Goal: Task Accomplishment & Management: Manage account settings

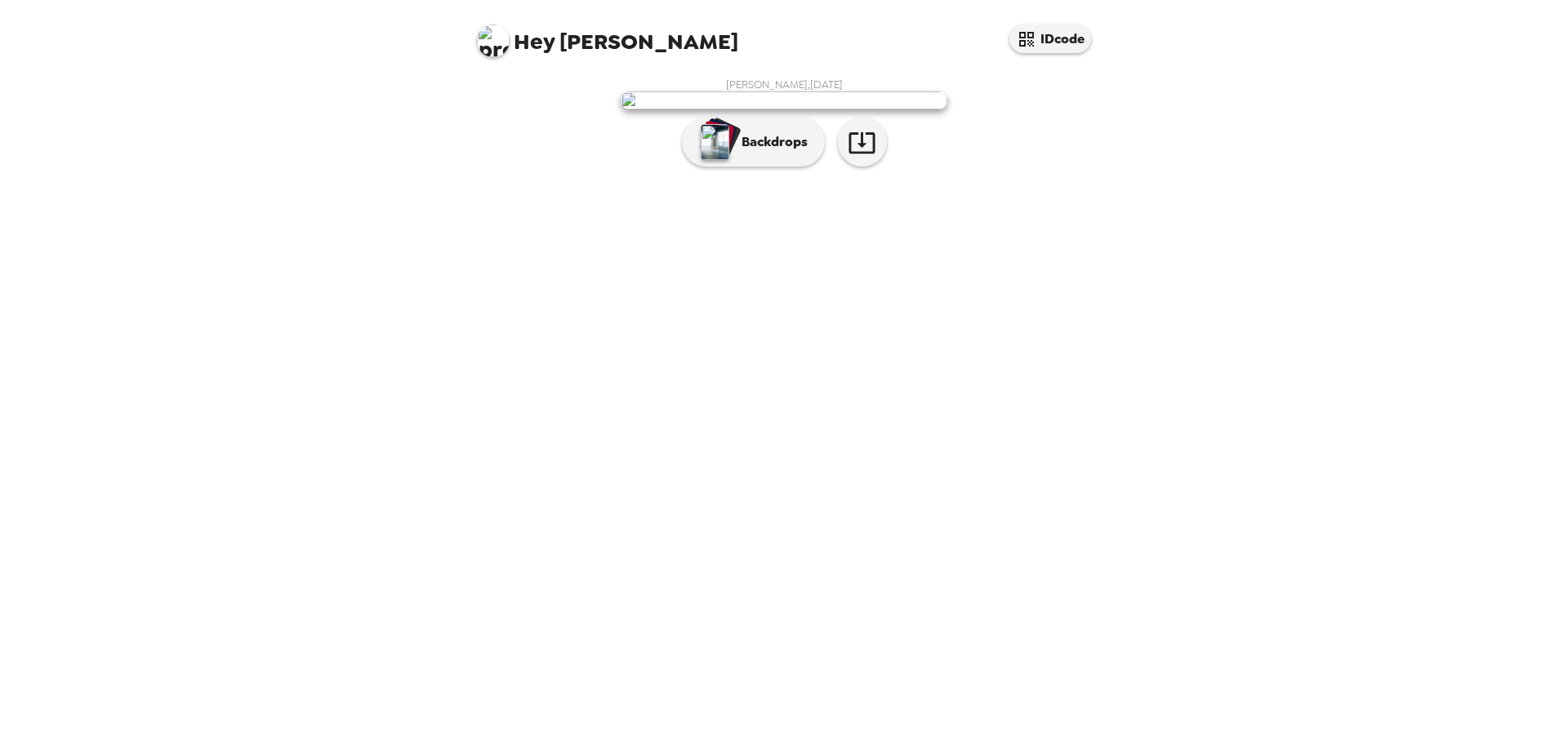
click at [1051, 175] on div "[PERSON_NAME] , [DATE] Backdrops" at bounding box center [784, 126] width 621 height 97
click at [744, 152] on p "Backdrops" at bounding box center [771, 142] width 74 height 20
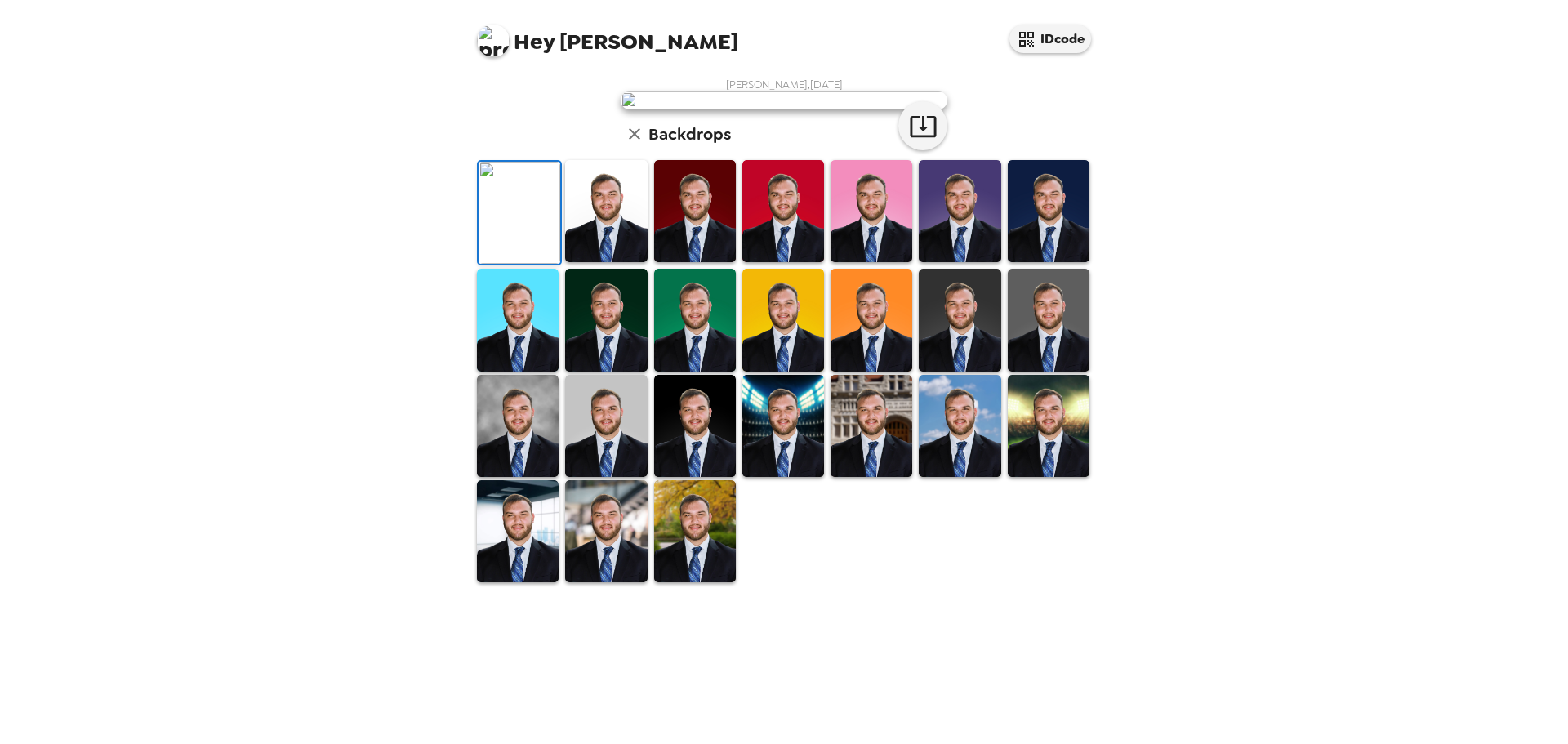
scroll to position [245, 0]
click at [511, 477] on img at bounding box center [518, 426] width 82 height 102
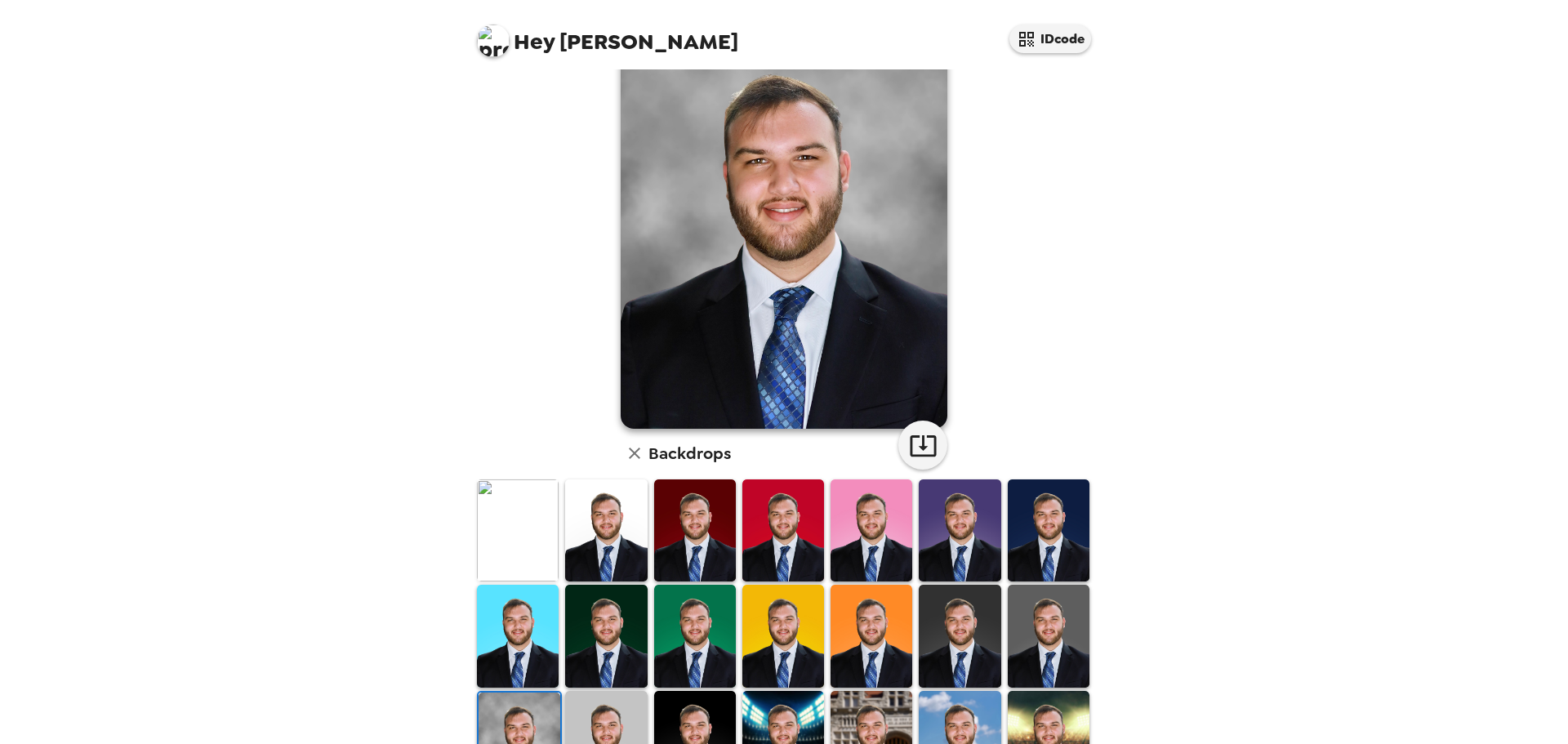
scroll to position [82, 0]
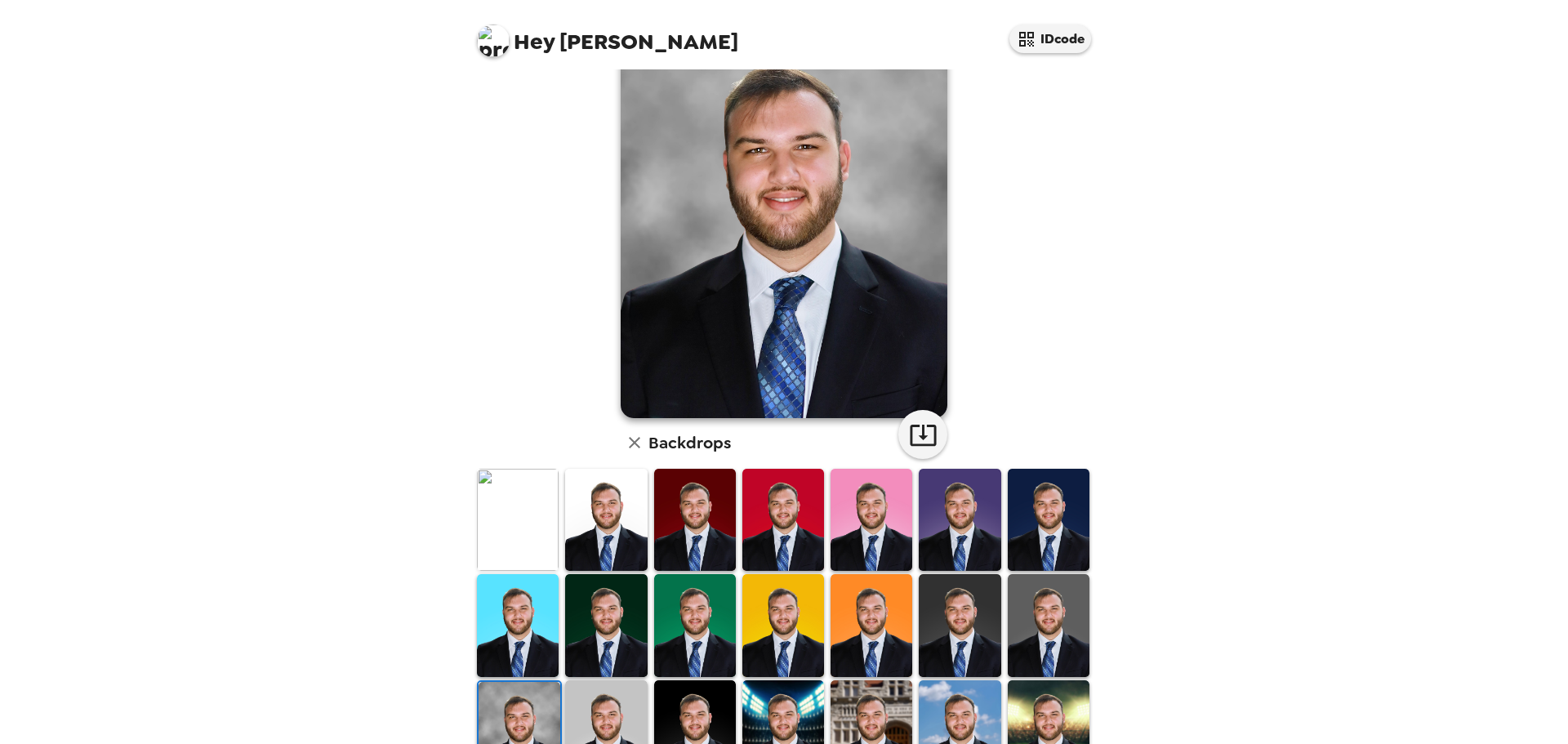
click at [1009, 619] on img at bounding box center [1048, 625] width 82 height 102
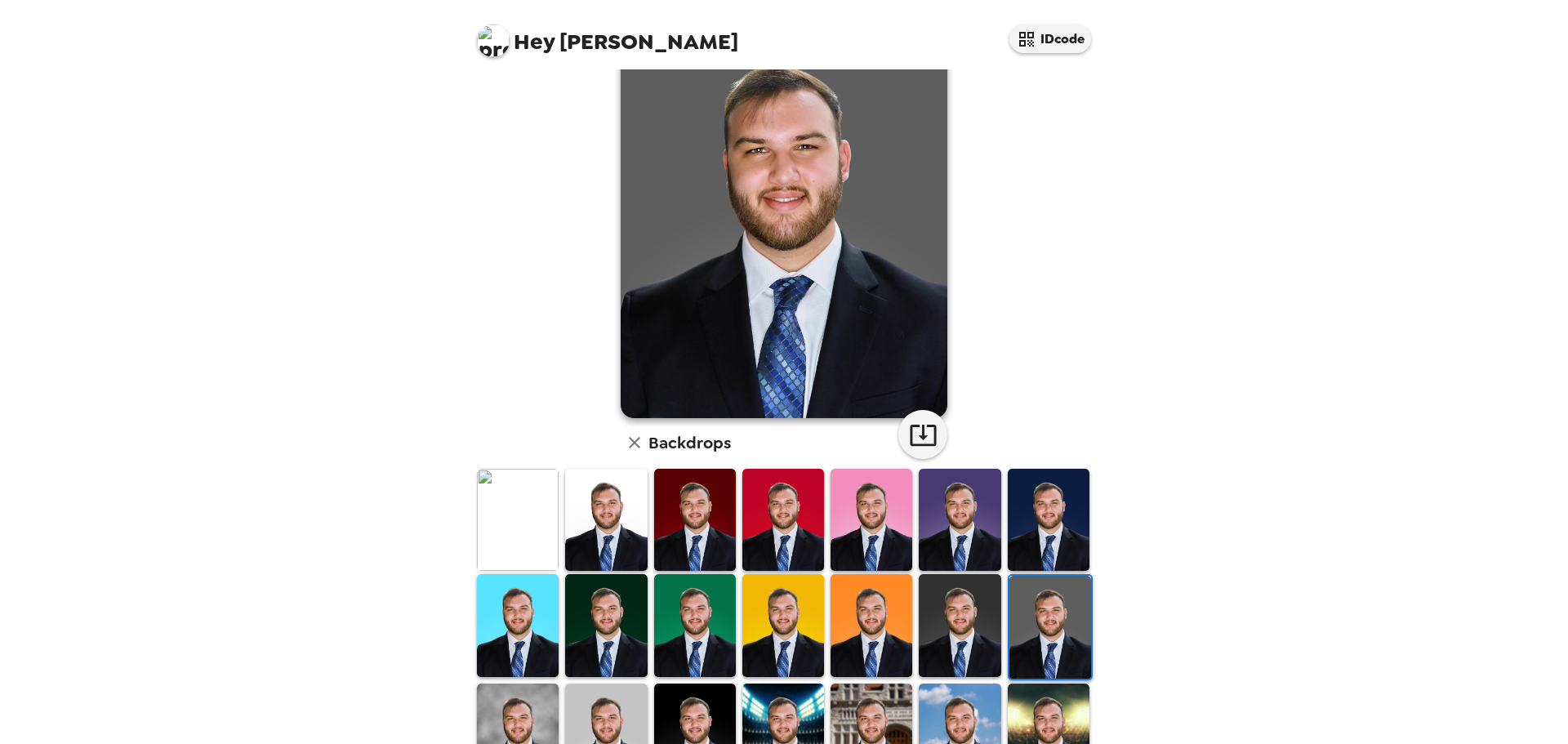
click at [961, 616] on img at bounding box center [960, 625] width 82 height 102
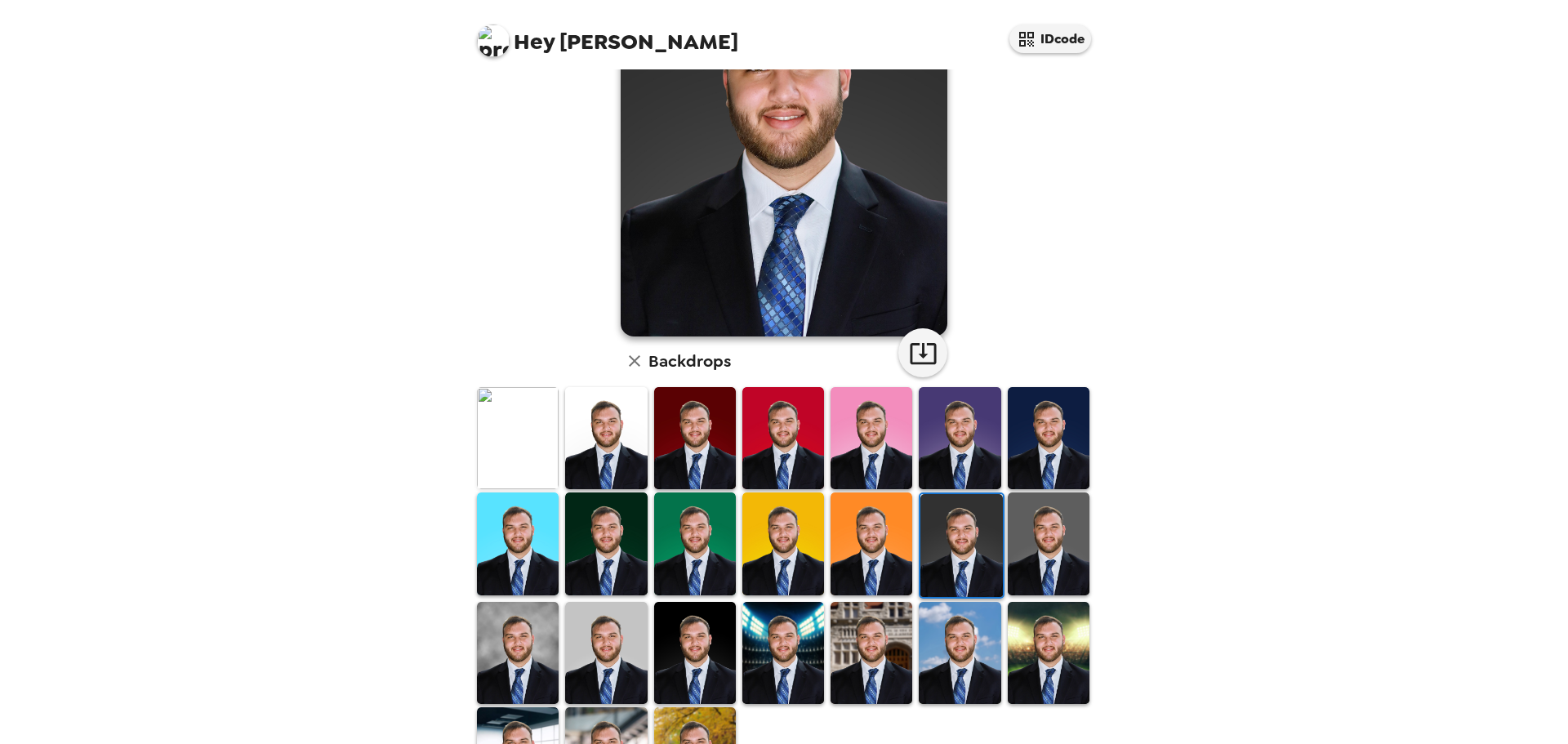
click at [538, 639] on img at bounding box center [518, 653] width 82 height 102
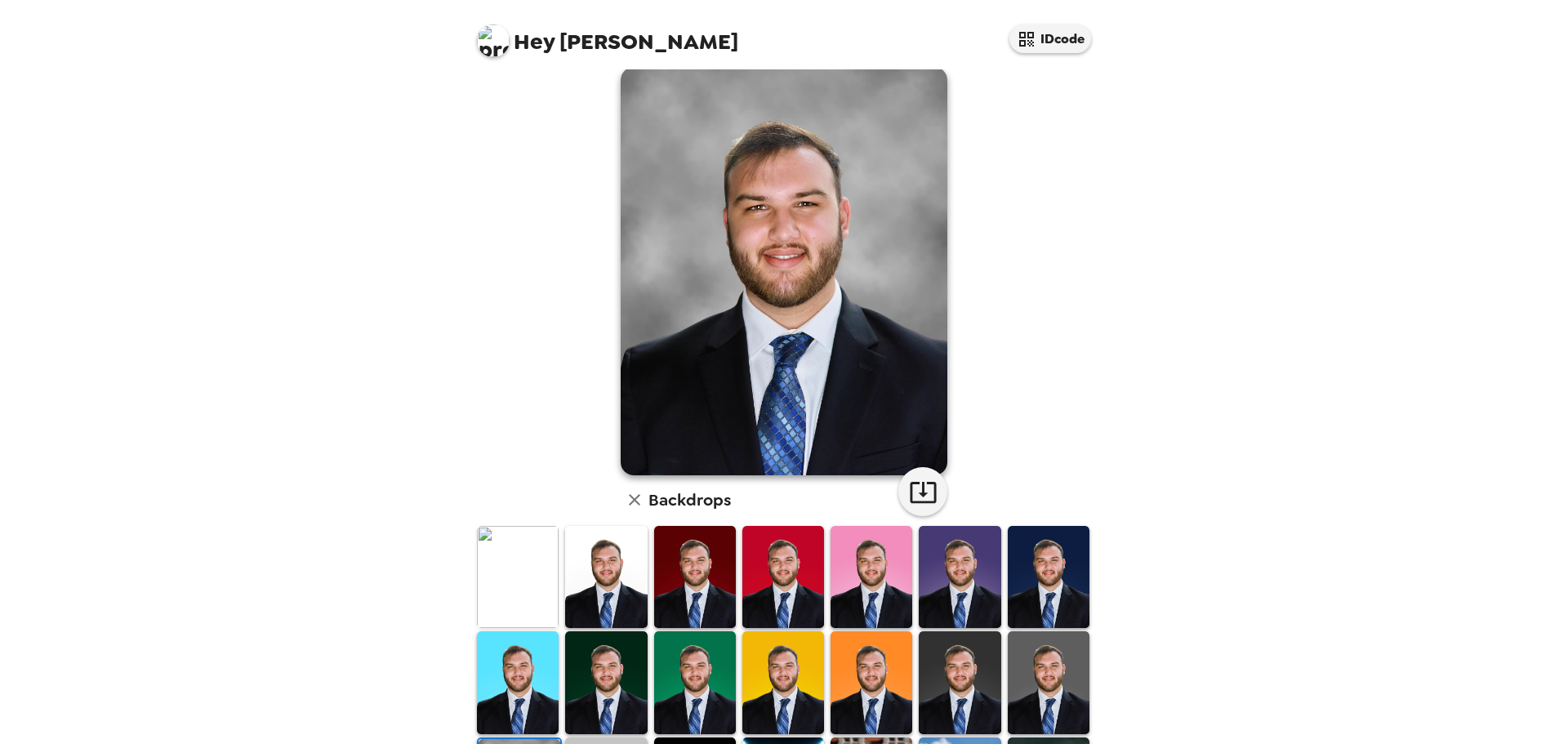
scroll to position [0, 0]
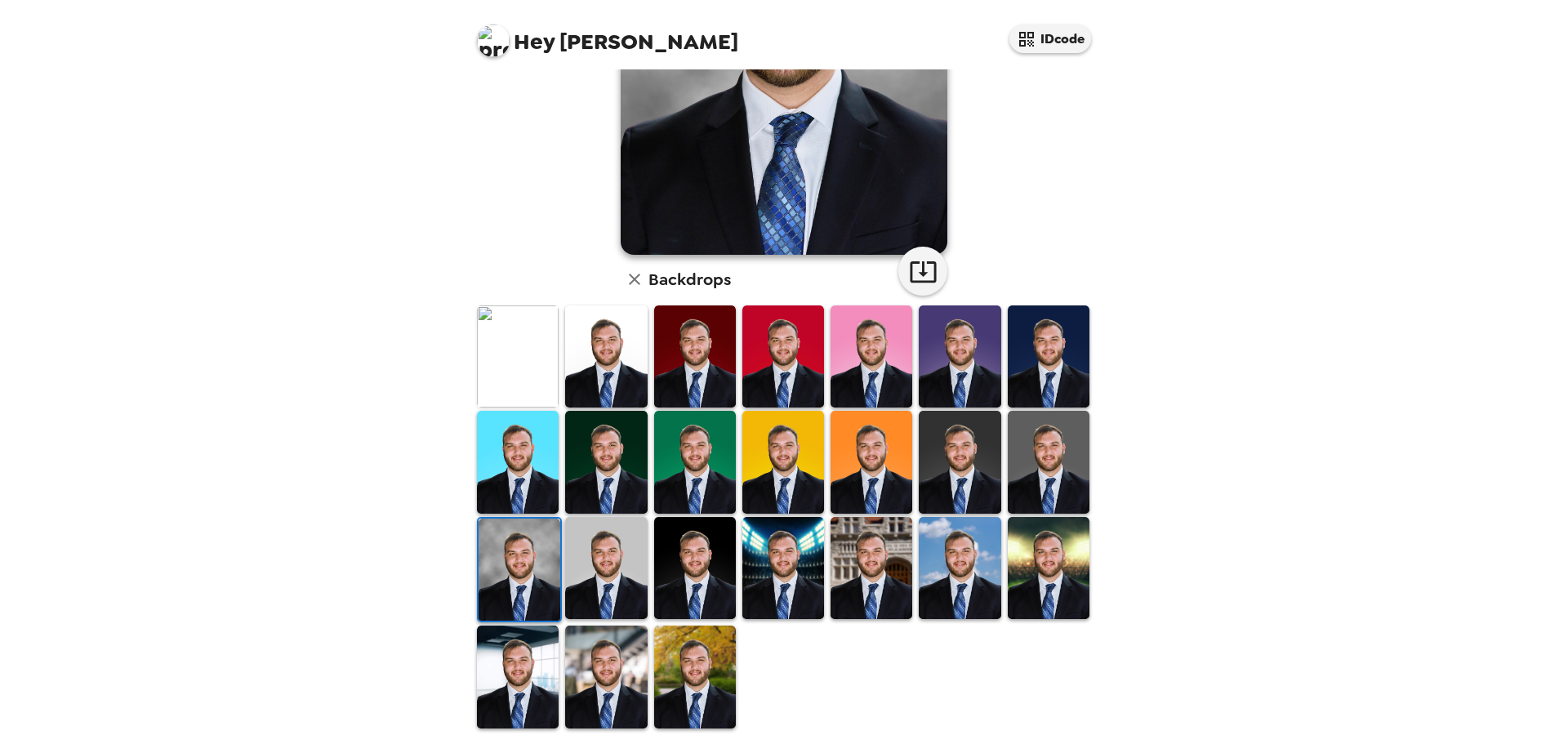
click at [901, 557] on img at bounding box center [871, 568] width 82 height 102
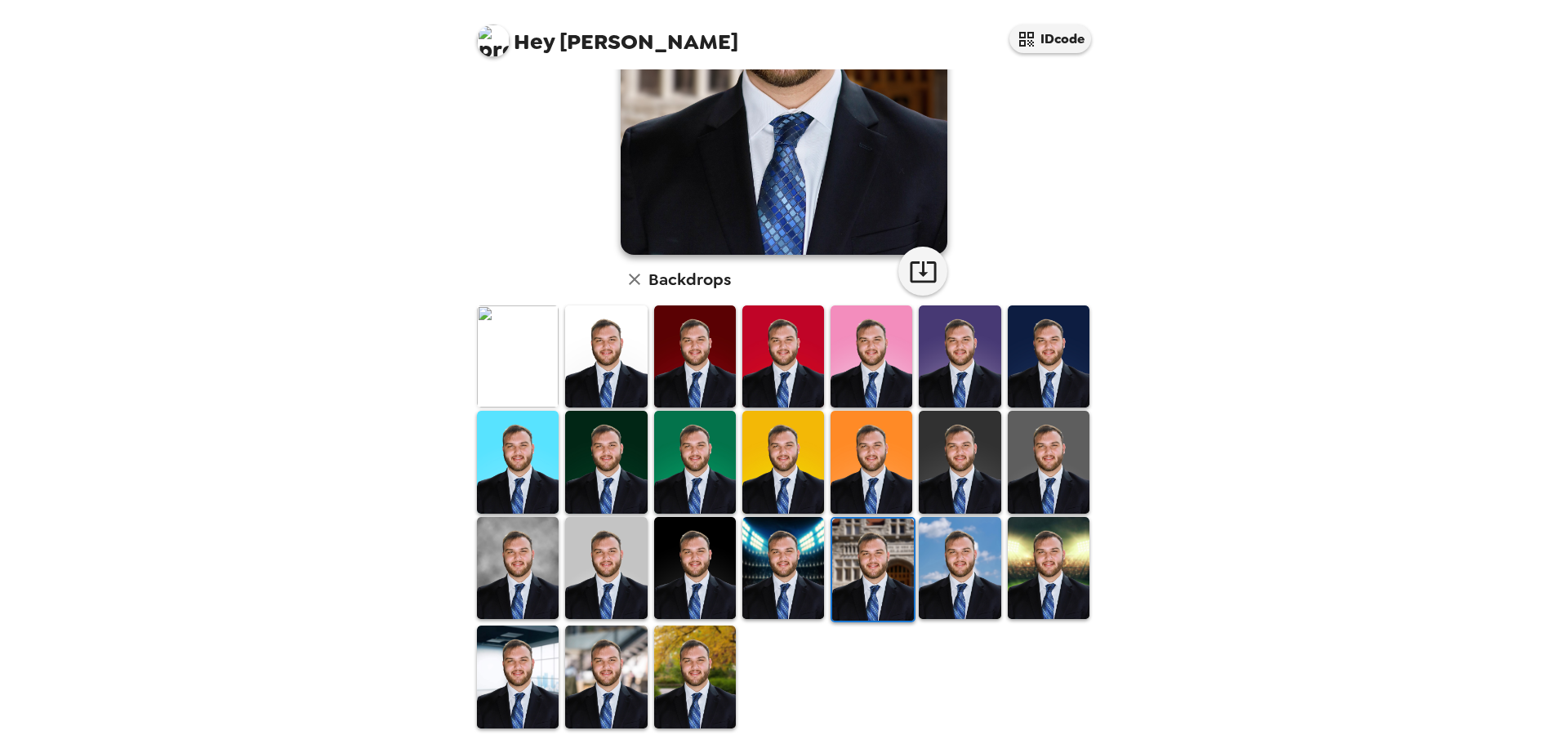
click at [772, 579] on img at bounding box center [783, 568] width 82 height 102
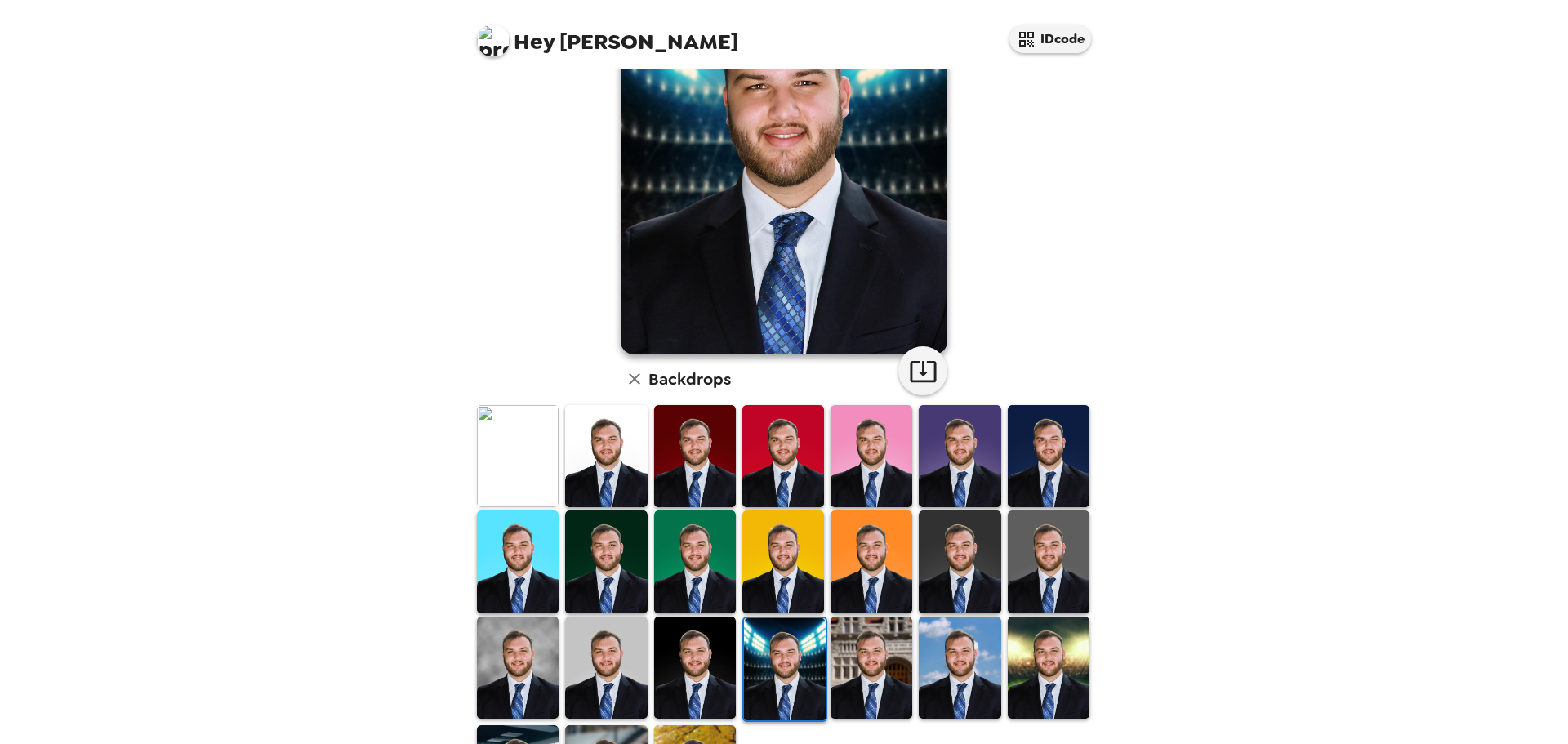
scroll to position [163, 0]
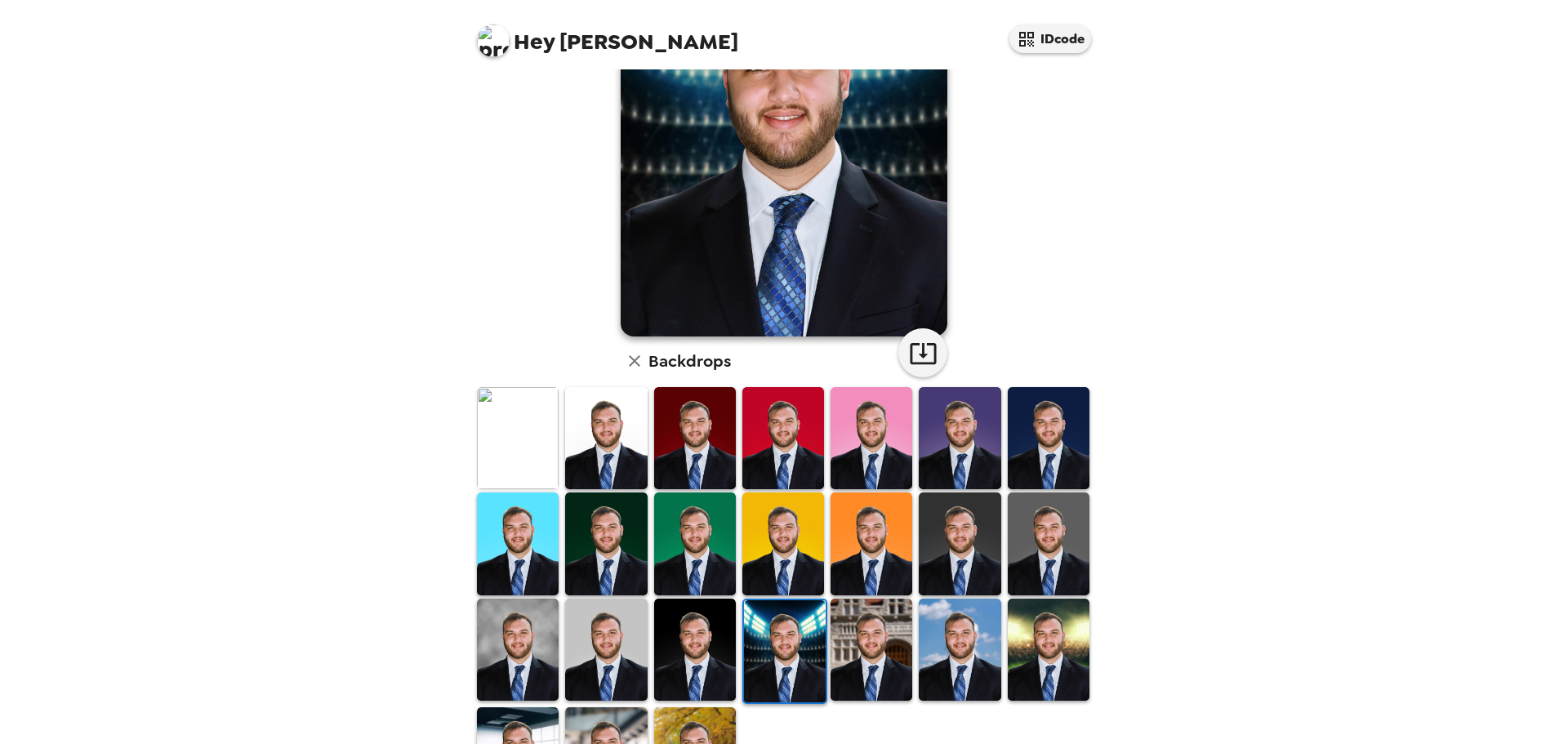
click at [855, 672] on img at bounding box center [871, 649] width 82 height 102
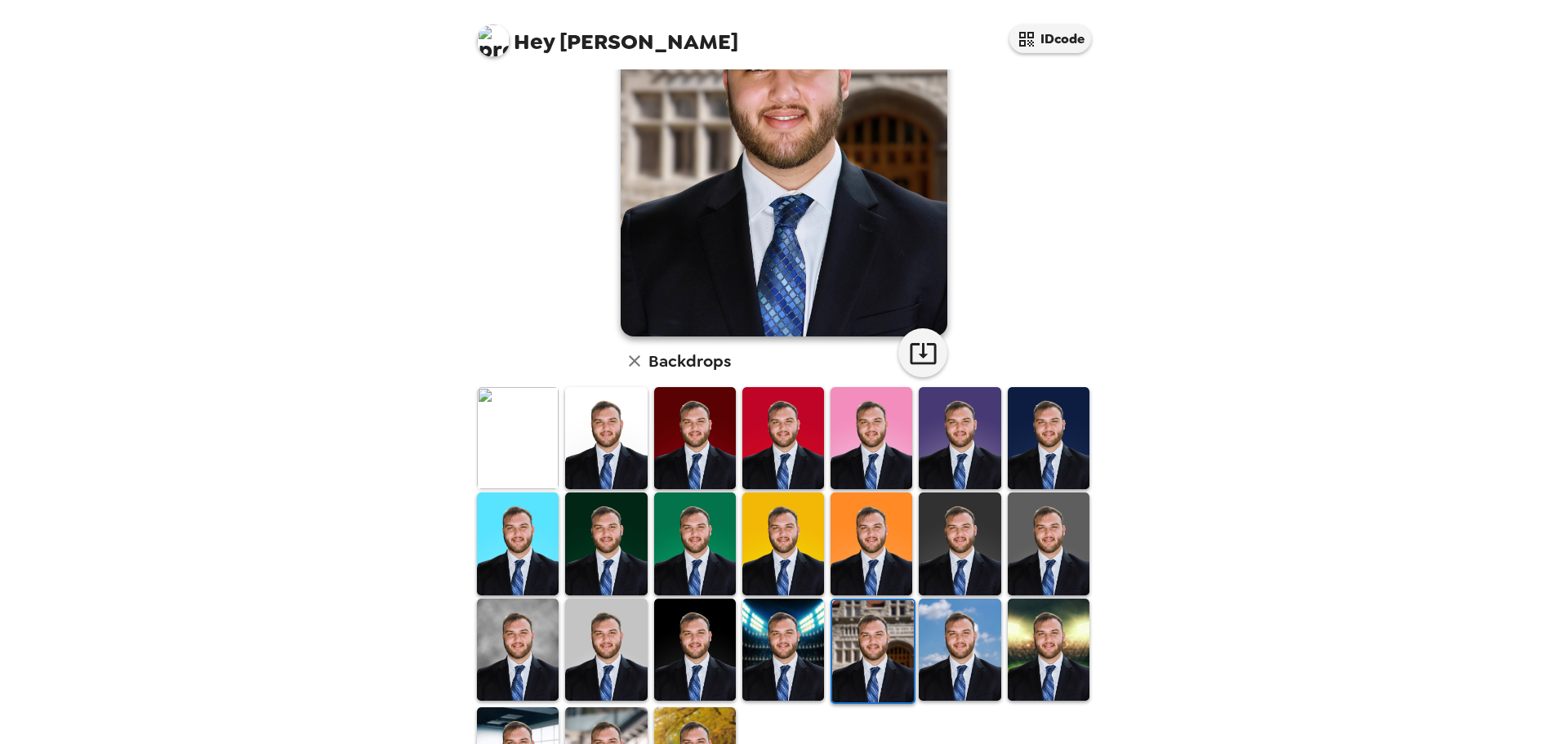
click at [707, 696] on div at bounding box center [695, 651] width 88 height 109
click at [703, 718] on img at bounding box center [695, 758] width 82 height 102
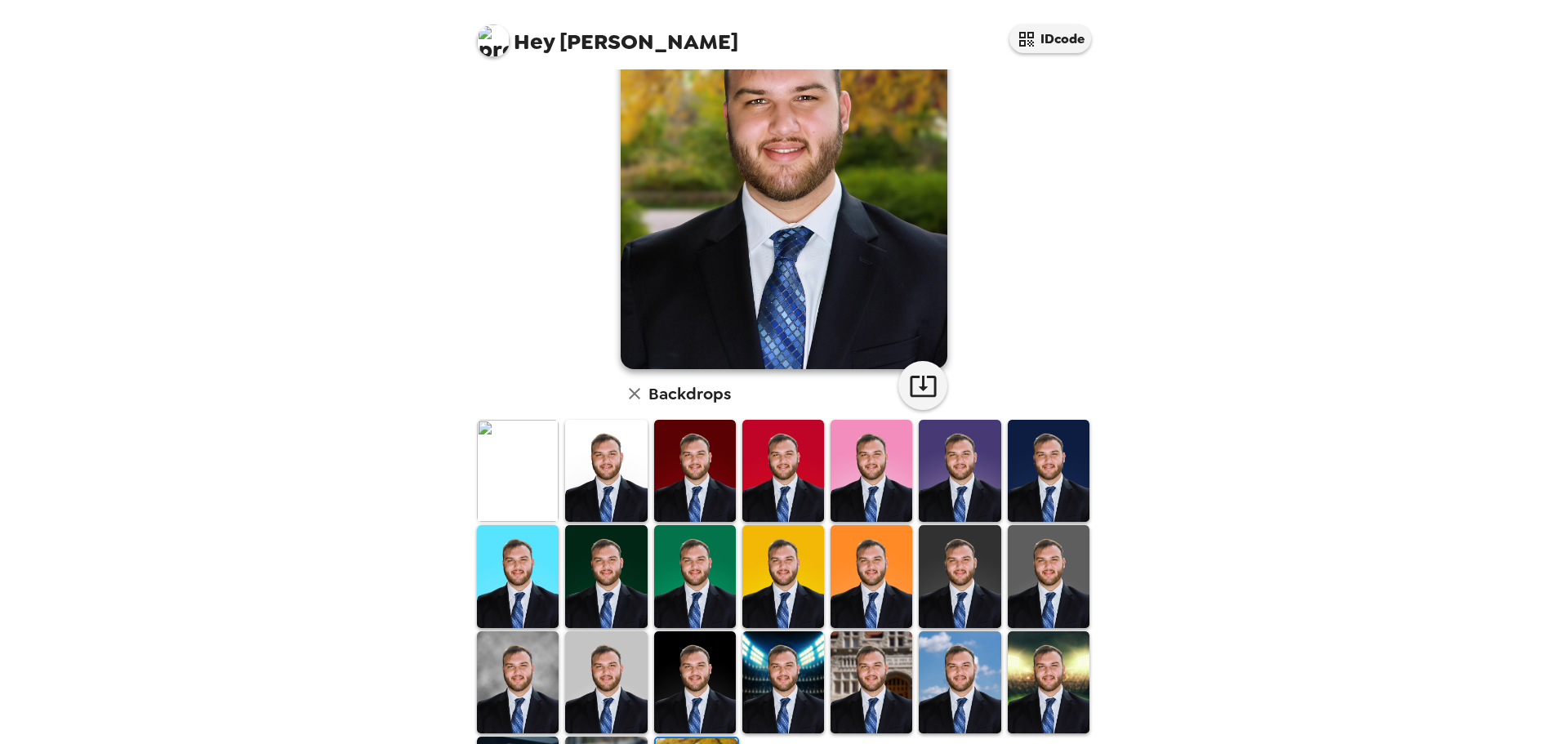
scroll to position [0, 0]
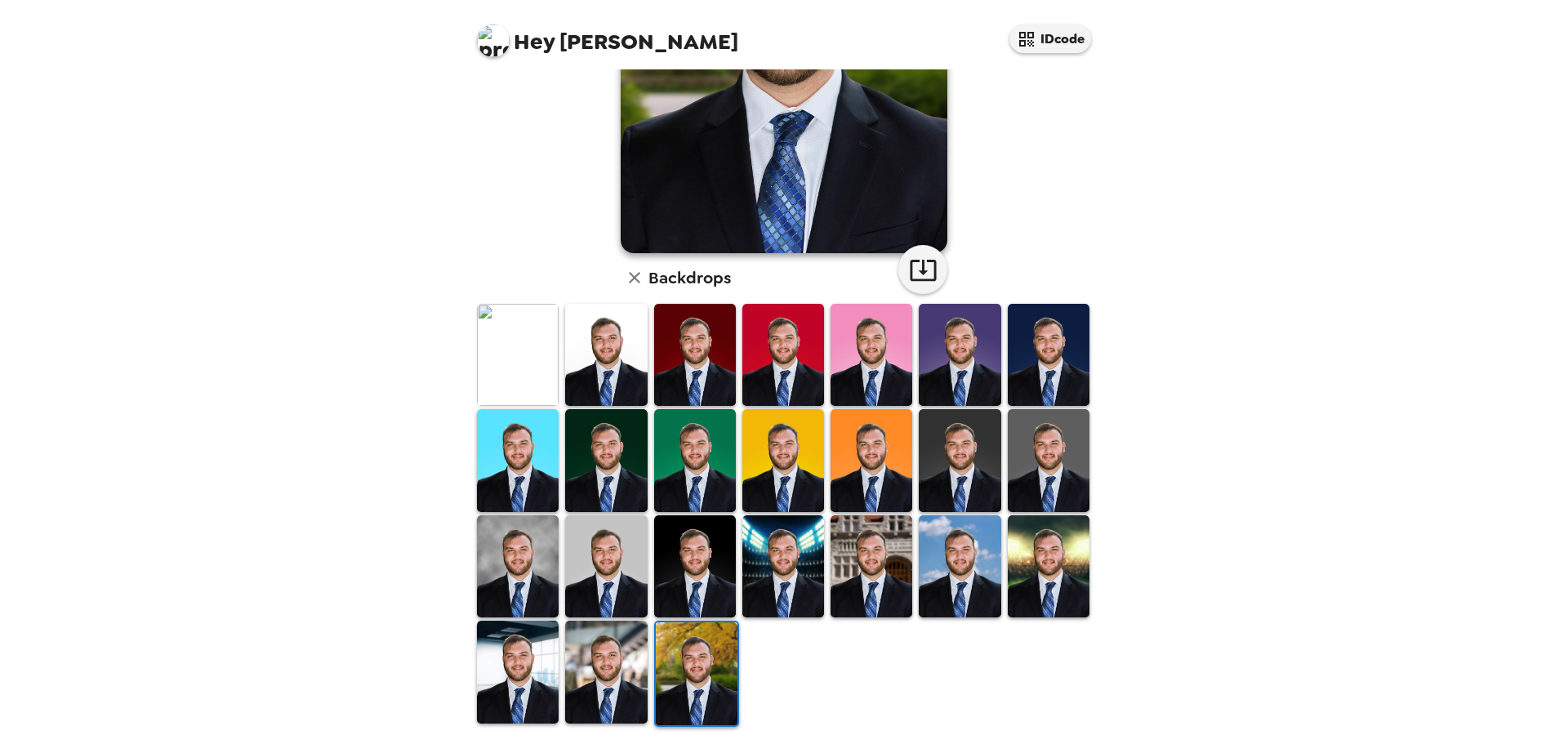
click at [614, 441] on img at bounding box center [606, 460] width 82 height 102
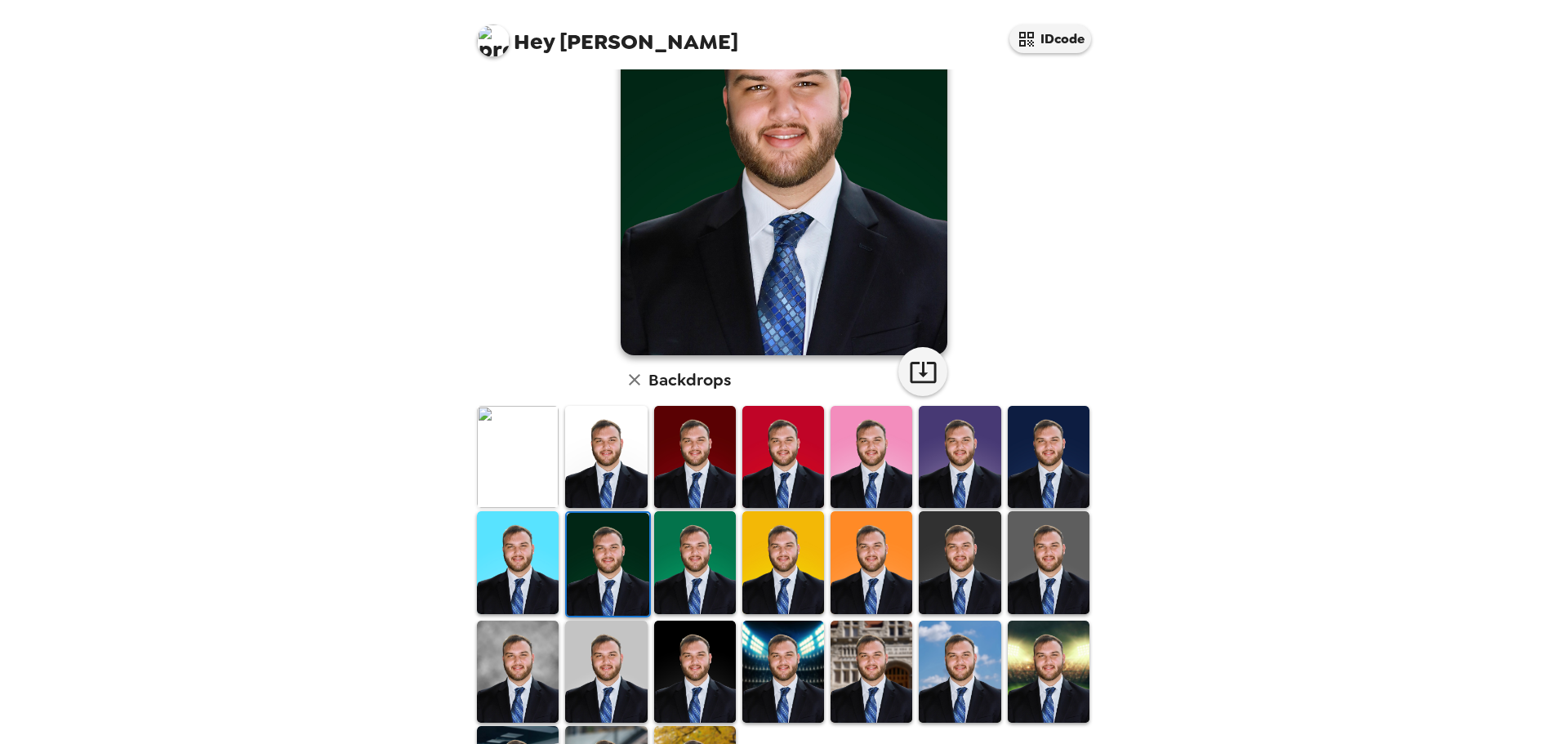
scroll to position [82, 0]
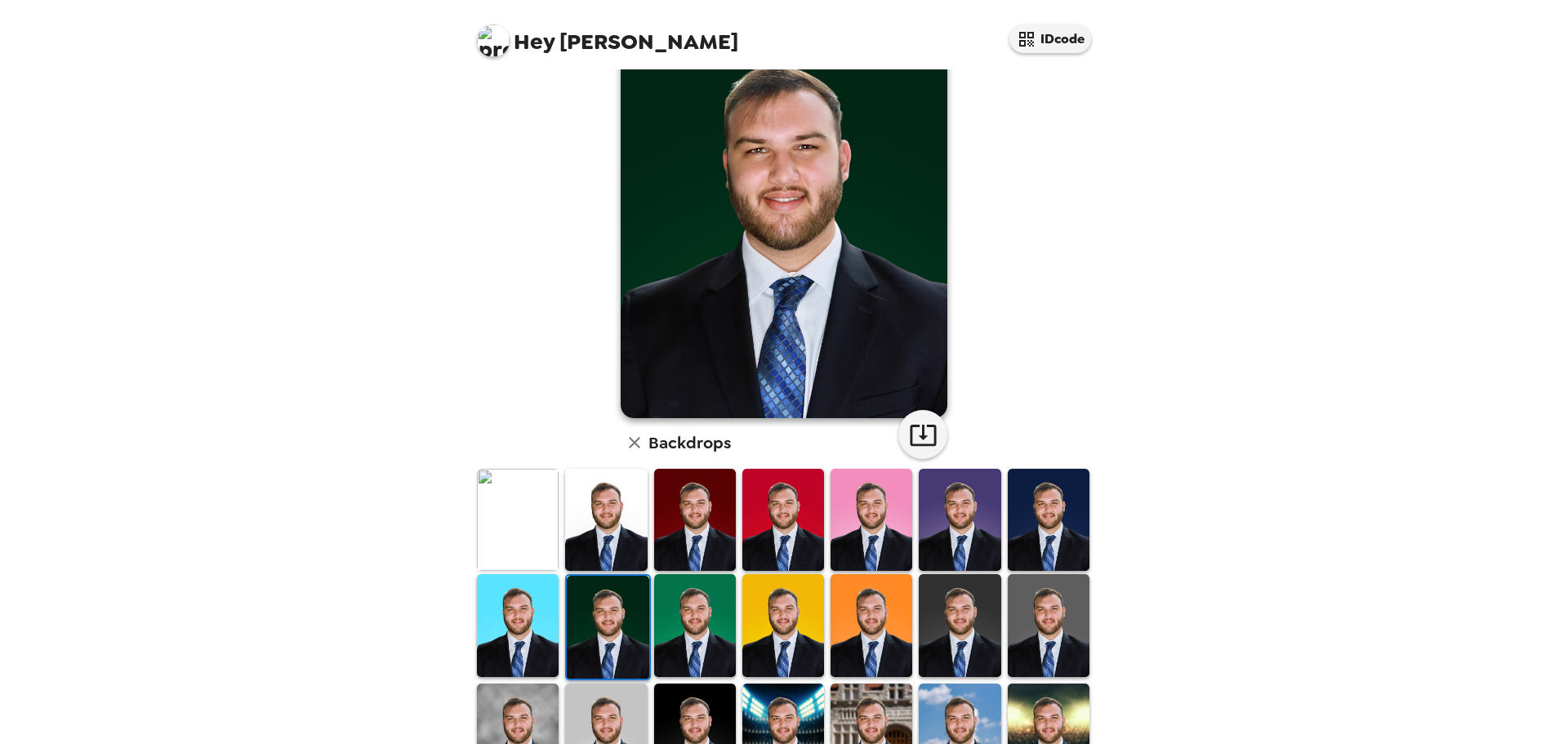
click at [629, 508] on img at bounding box center [606, 520] width 82 height 102
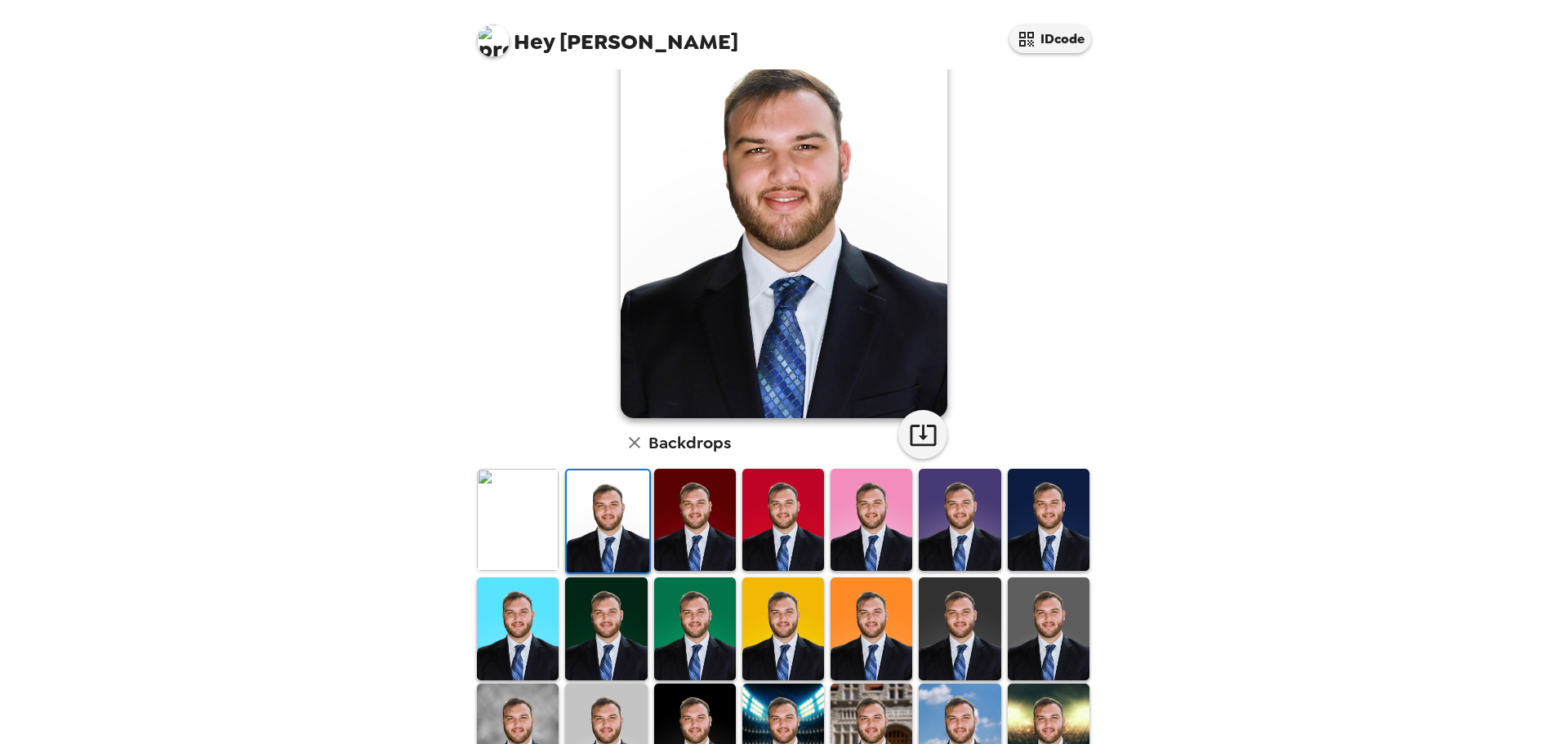
click at [514, 486] on img at bounding box center [518, 520] width 82 height 102
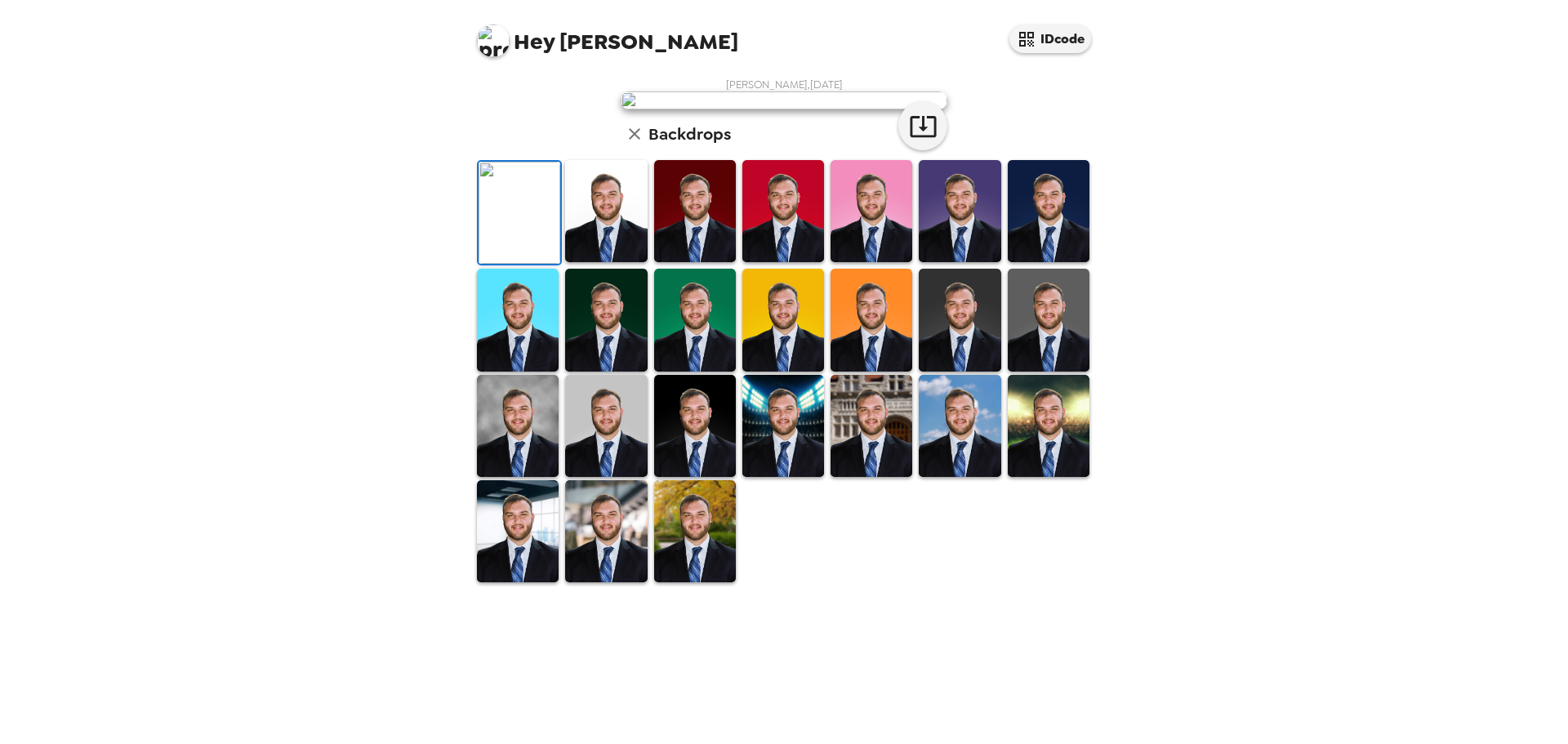
scroll to position [0, 0]
click at [1042, 316] on div "Simon SenGupta , 09-25-2025 Backdrops" at bounding box center [784, 330] width 621 height 506
click at [621, 110] on img at bounding box center [784, 101] width 326 height 18
click at [627, 110] on img at bounding box center [784, 101] width 326 height 18
click at [622, 262] on img at bounding box center [606, 211] width 82 height 102
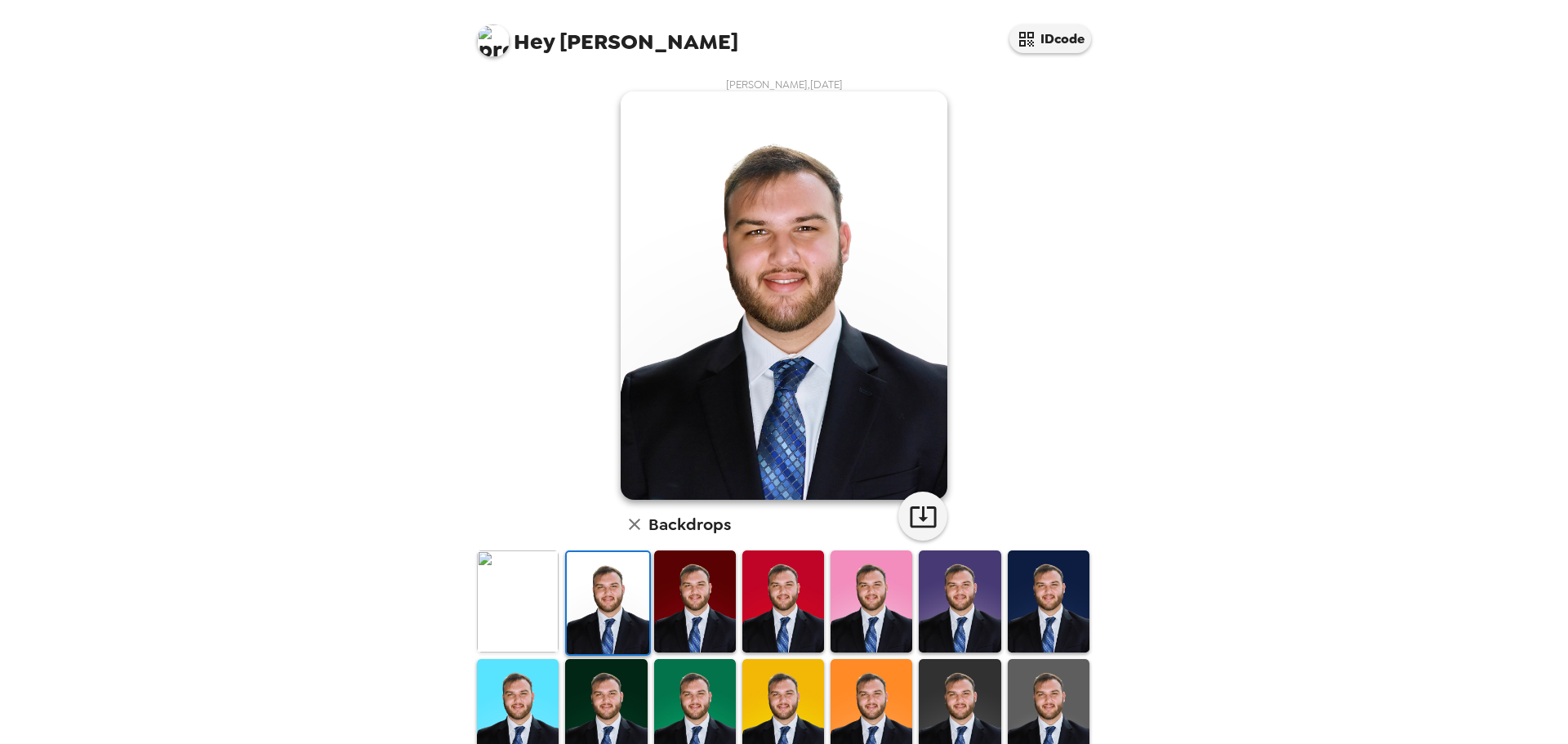
click at [696, 595] on img at bounding box center [695, 601] width 82 height 102
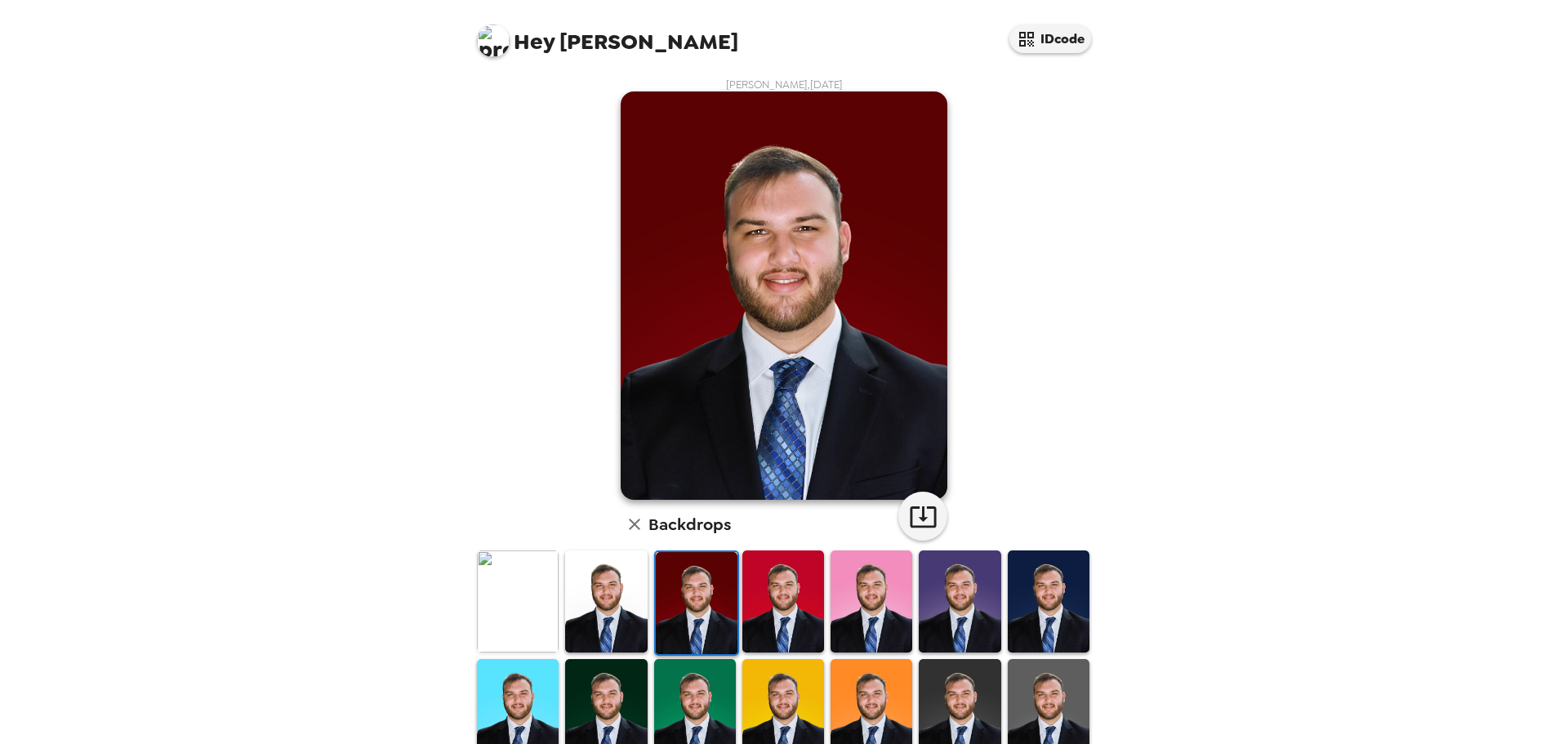
click at [758, 594] on img at bounding box center [783, 601] width 82 height 102
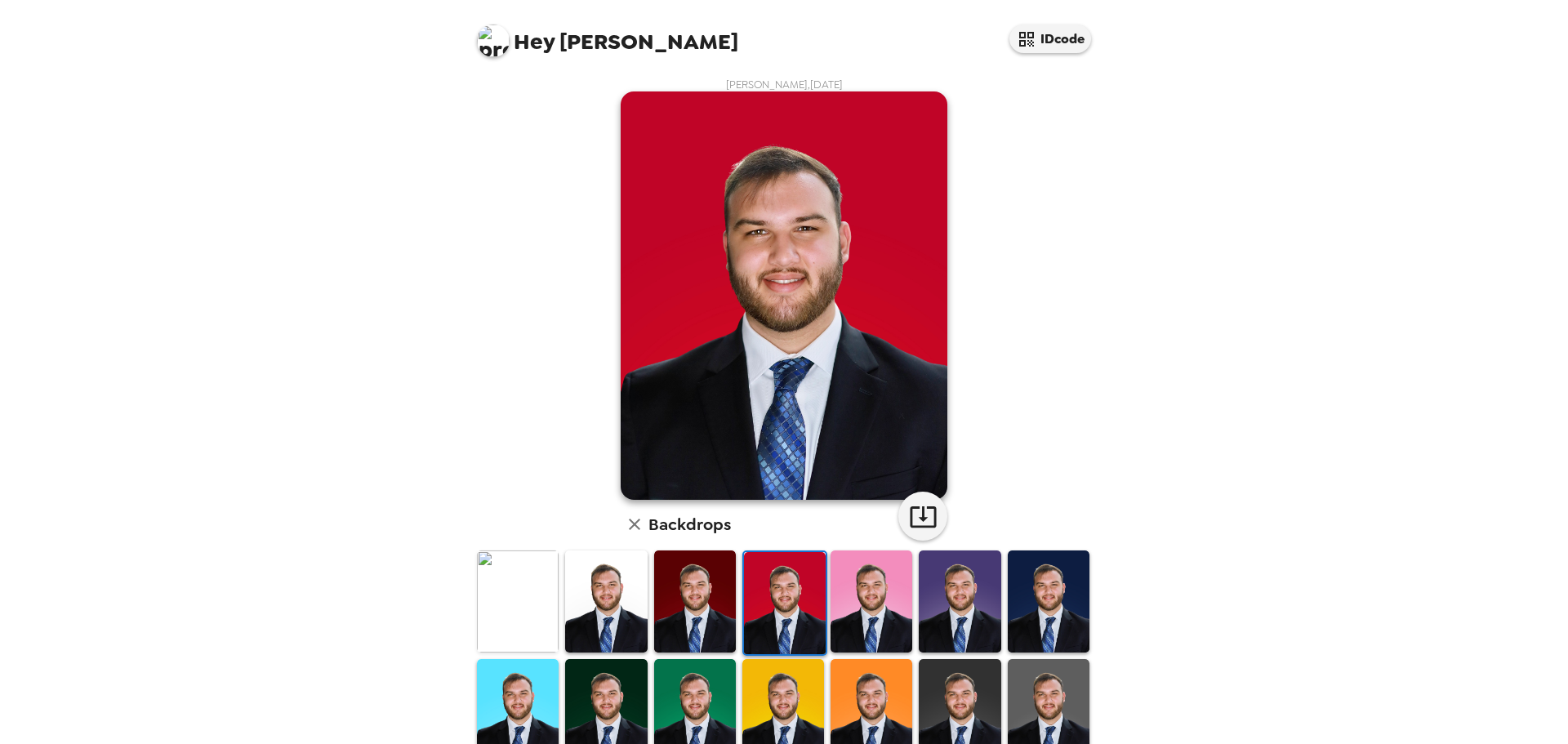
click at [831, 598] on img at bounding box center [871, 601] width 82 height 102
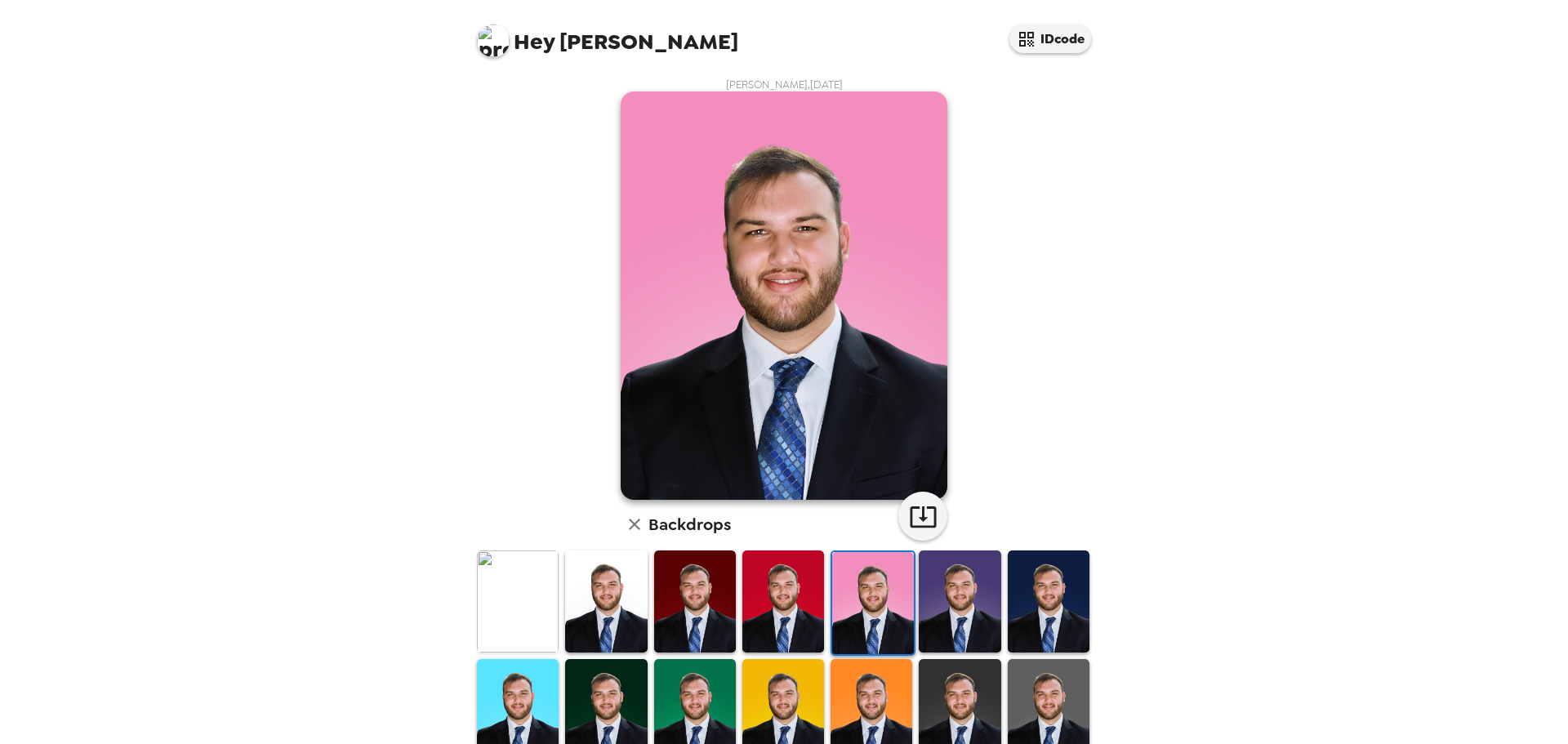
click at [846, 597] on img at bounding box center [872, 603] width 82 height 102
click at [981, 572] on img at bounding box center [960, 601] width 82 height 102
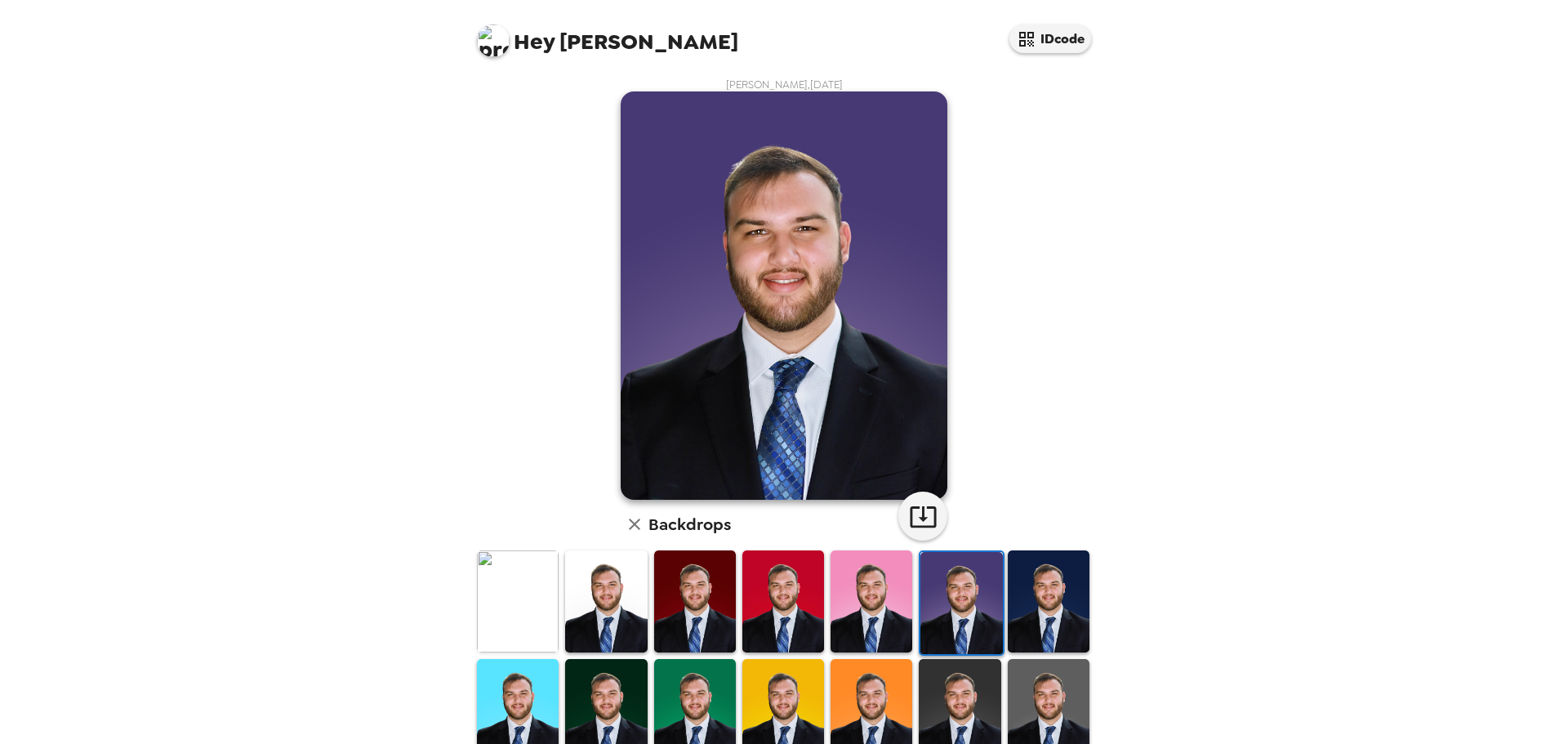
click at [1035, 599] on img at bounding box center [1048, 601] width 82 height 102
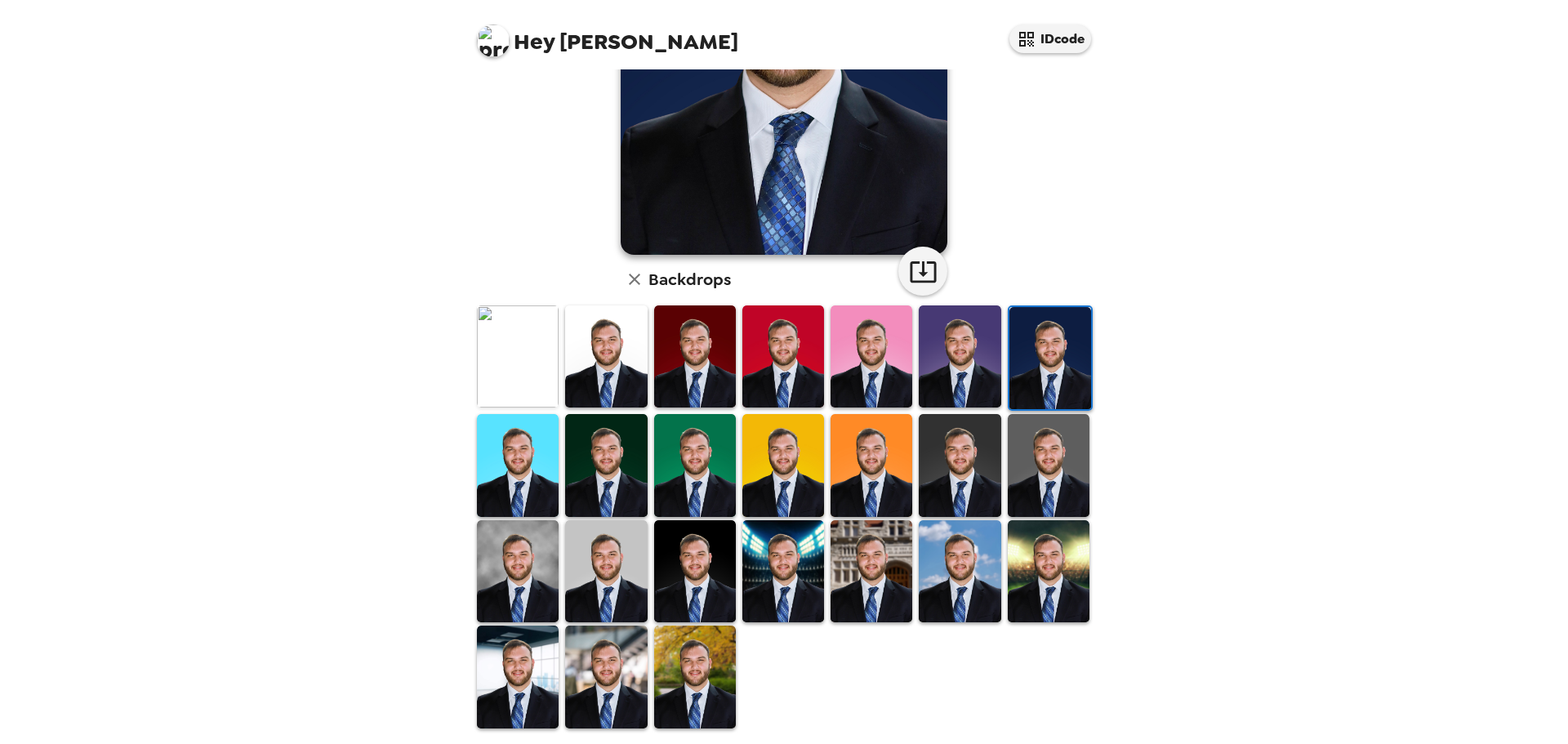
click at [1034, 506] on img at bounding box center [1048, 465] width 82 height 102
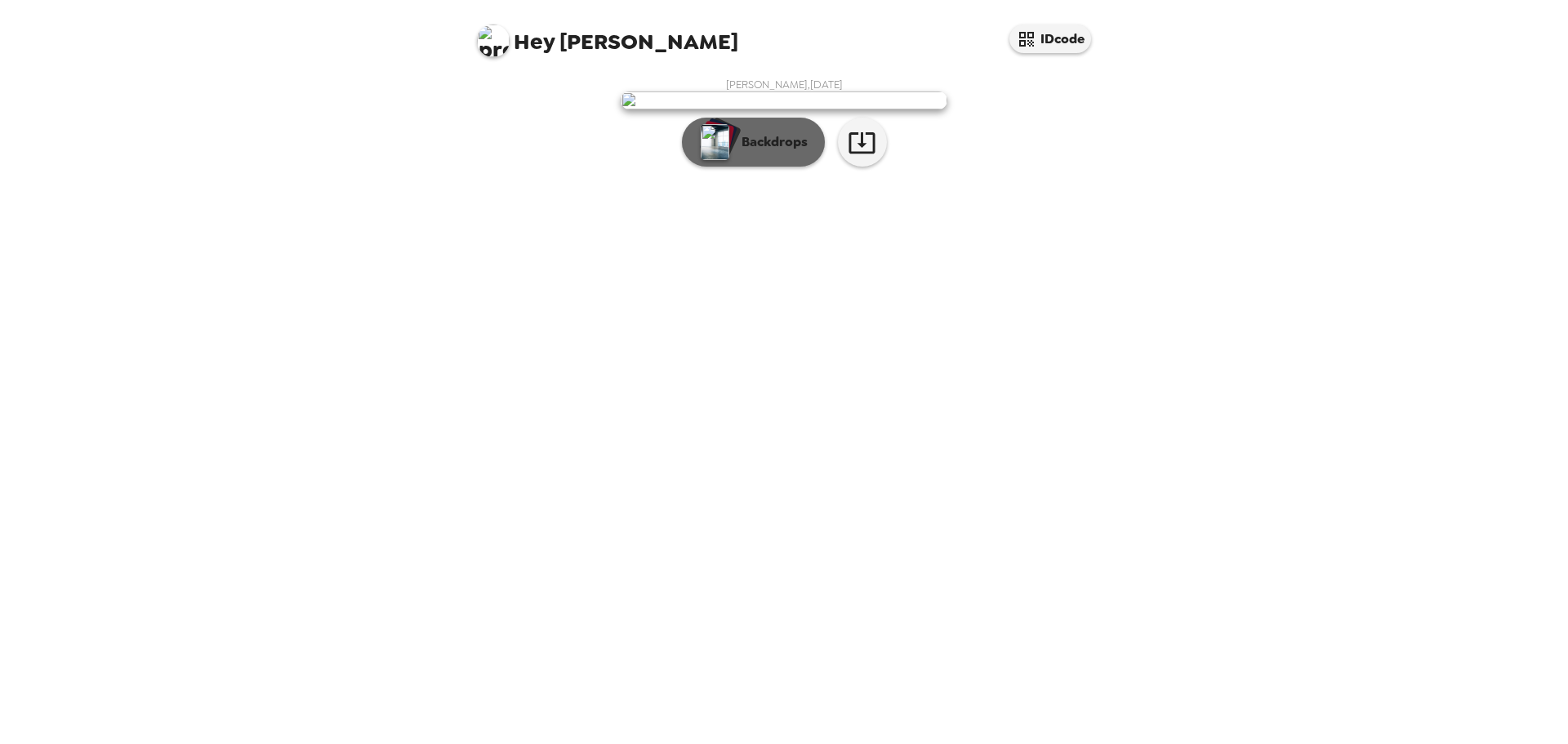
click at [784, 152] on p "Backdrops" at bounding box center [771, 142] width 74 height 20
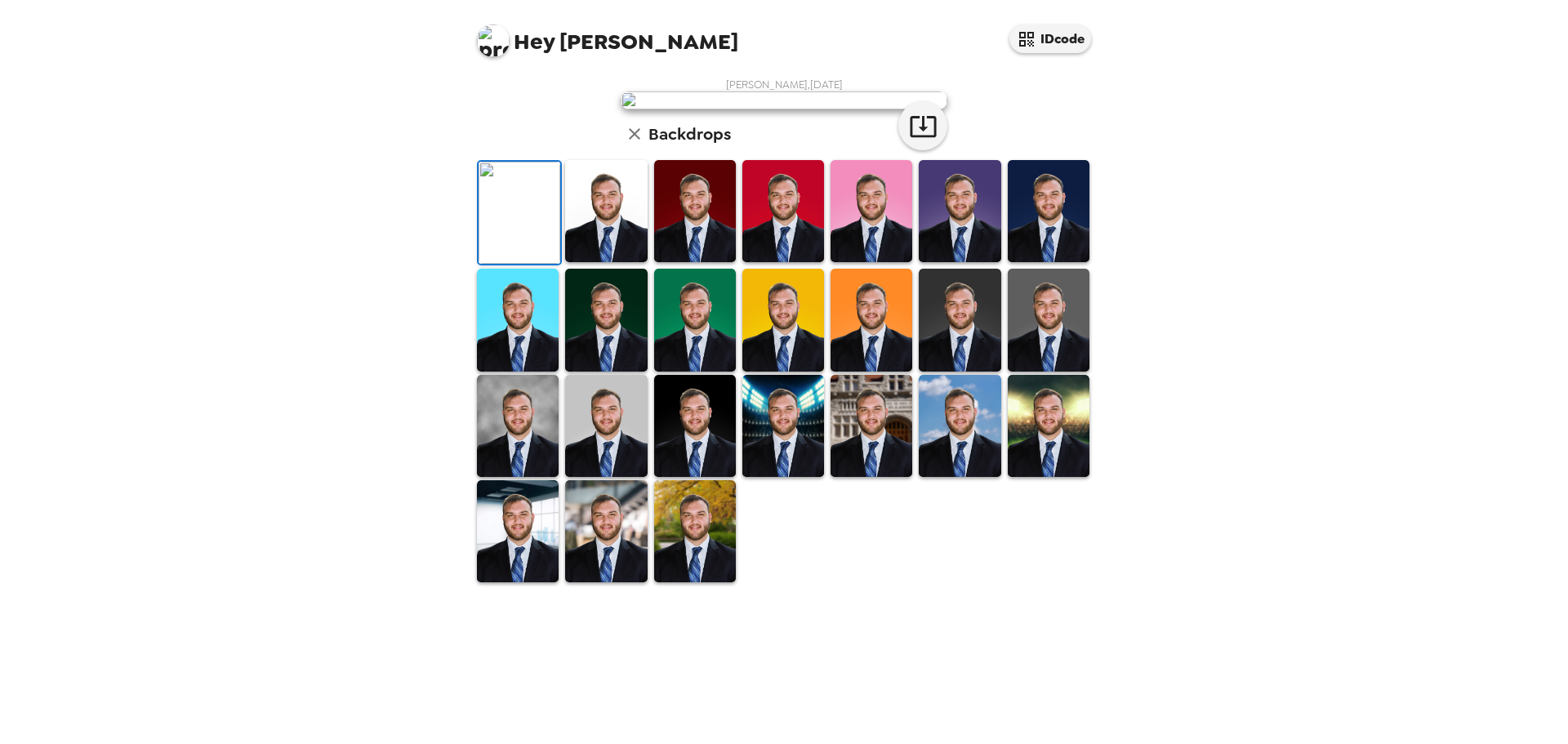
click at [833, 262] on img at bounding box center [871, 211] width 82 height 102
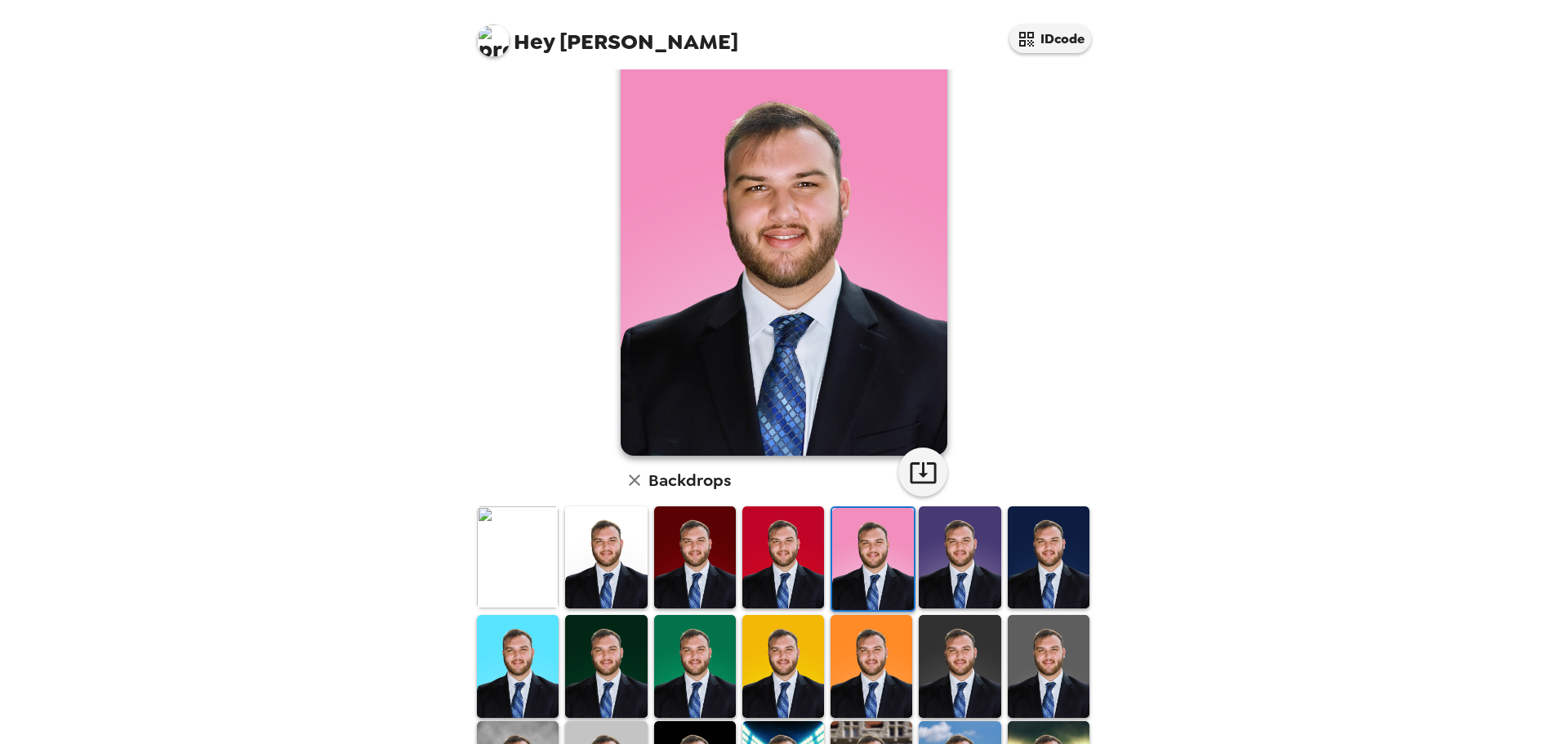
scroll to position [246, 0]
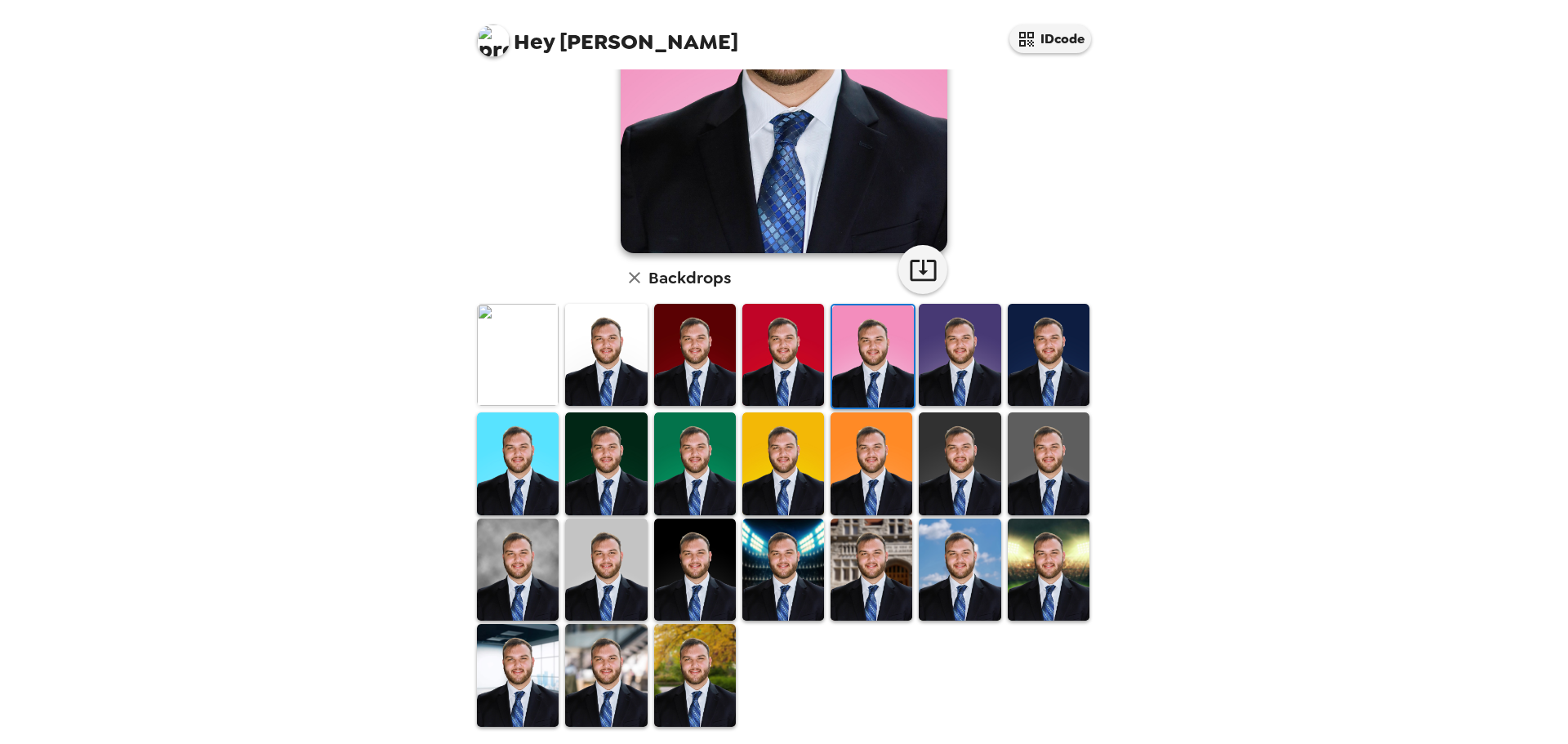
click at [854, 677] on div at bounding box center [787, 515] width 627 height 425
click at [683, 608] on img at bounding box center [695, 569] width 82 height 102
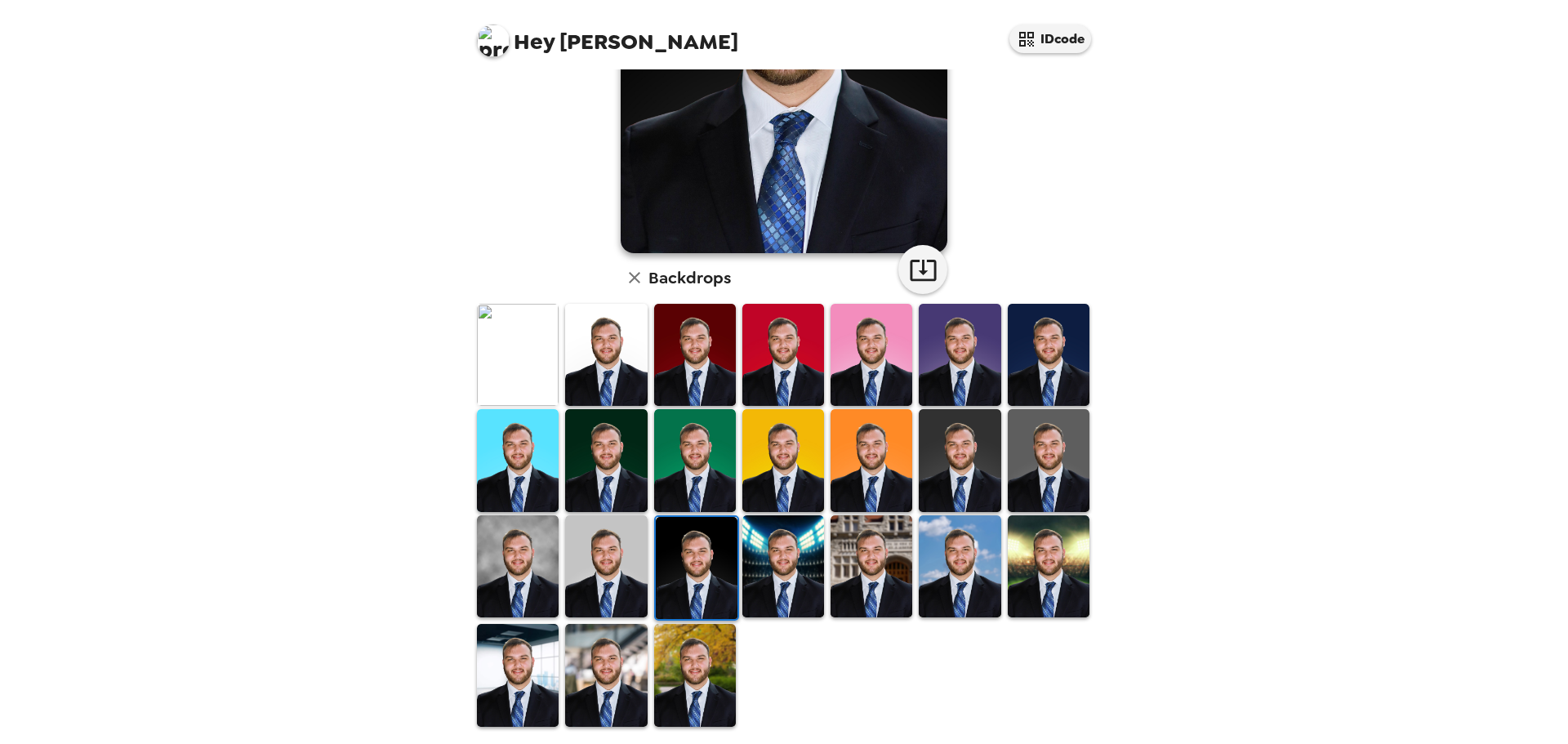
click at [574, 583] on img at bounding box center [606, 566] width 82 height 102
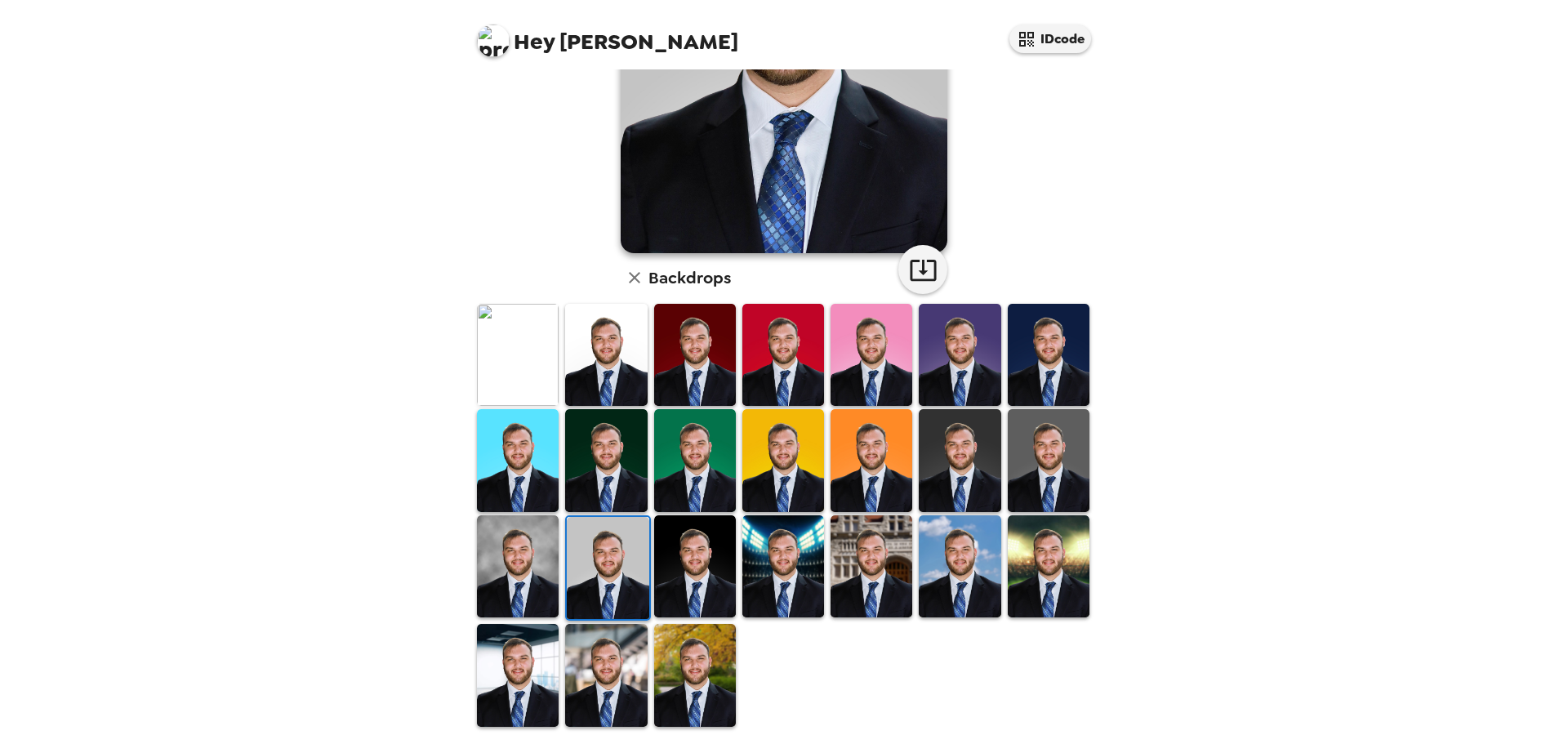
click at [524, 586] on img at bounding box center [518, 566] width 82 height 102
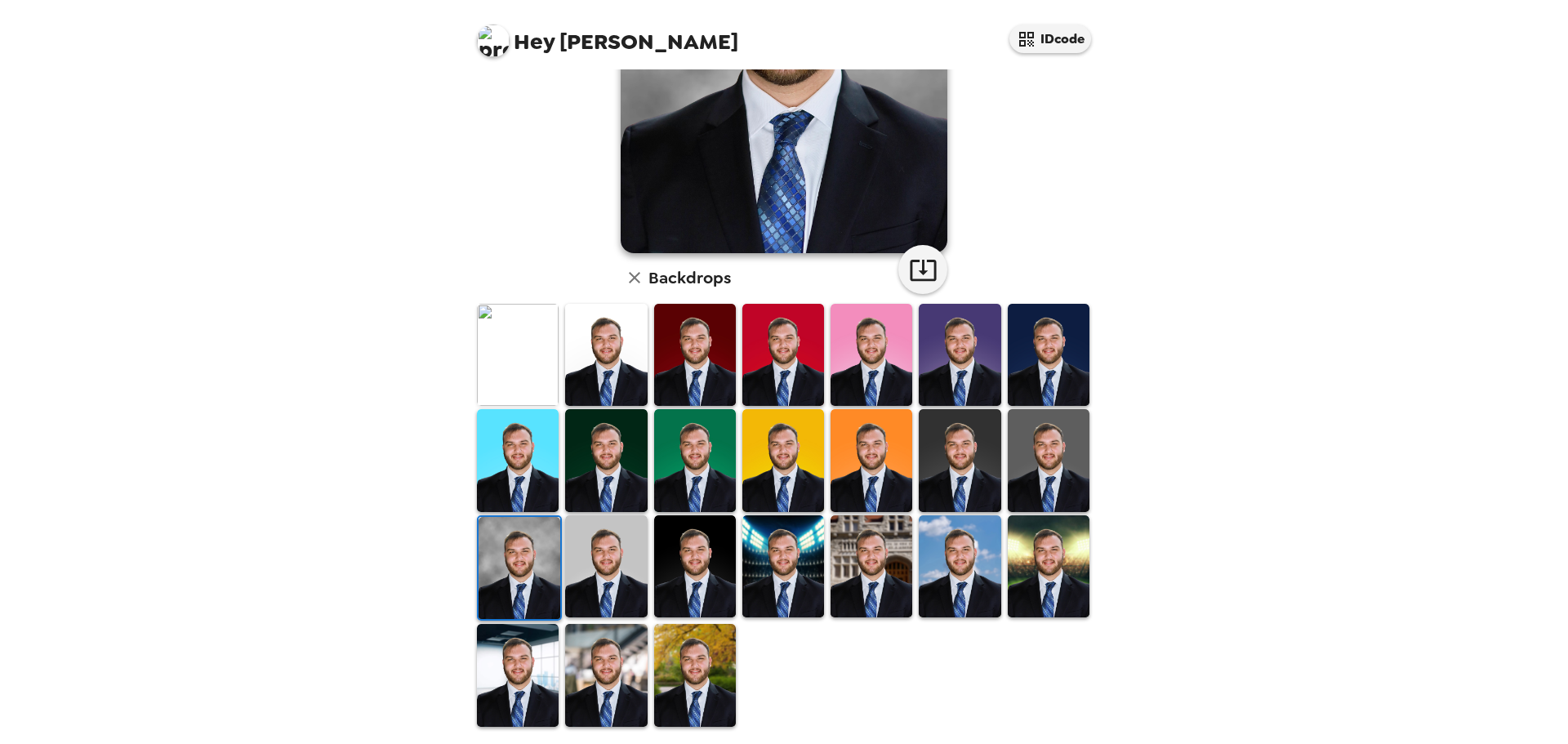
click at [627, 283] on icon "button" at bounding box center [635, 278] width 20 height 20
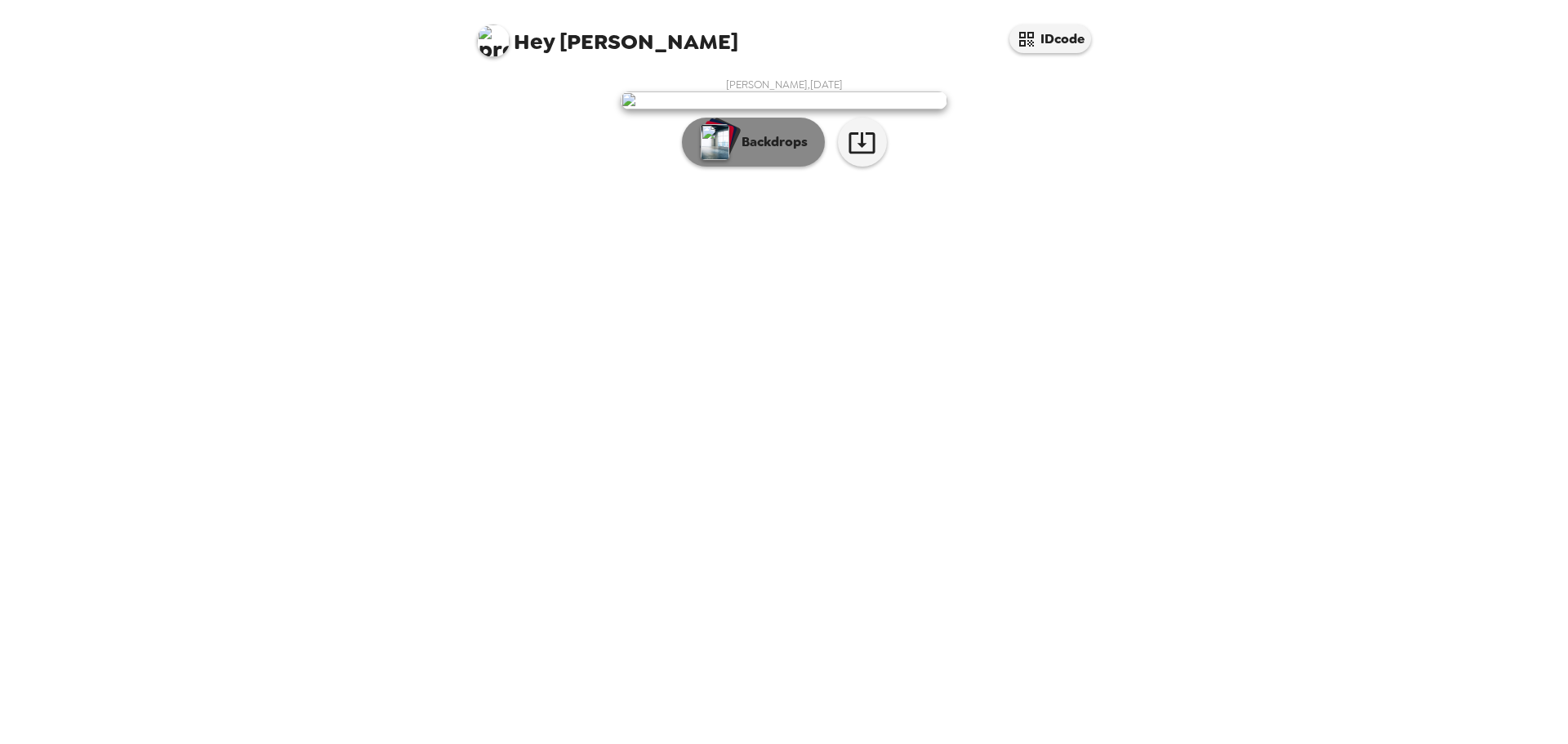
click at [777, 166] on button "Backdrops" at bounding box center [753, 142] width 143 height 49
